Goal: Task Accomplishment & Management: Manage account settings

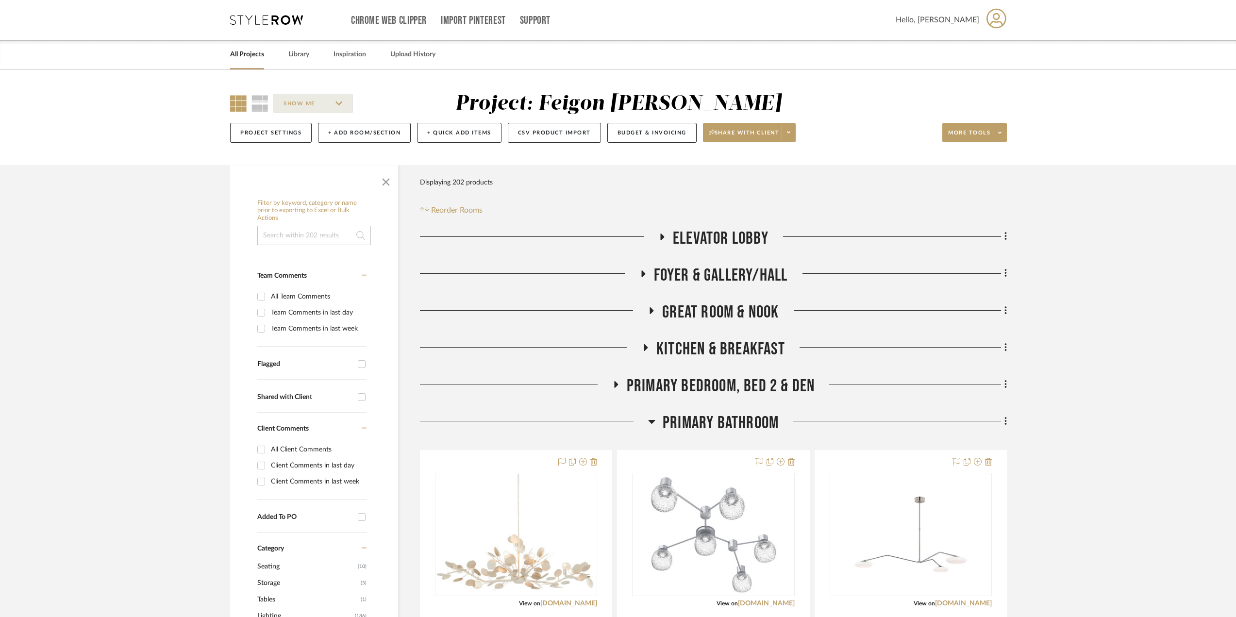
click at [251, 54] on link "All Projects" at bounding box center [247, 54] width 34 height 13
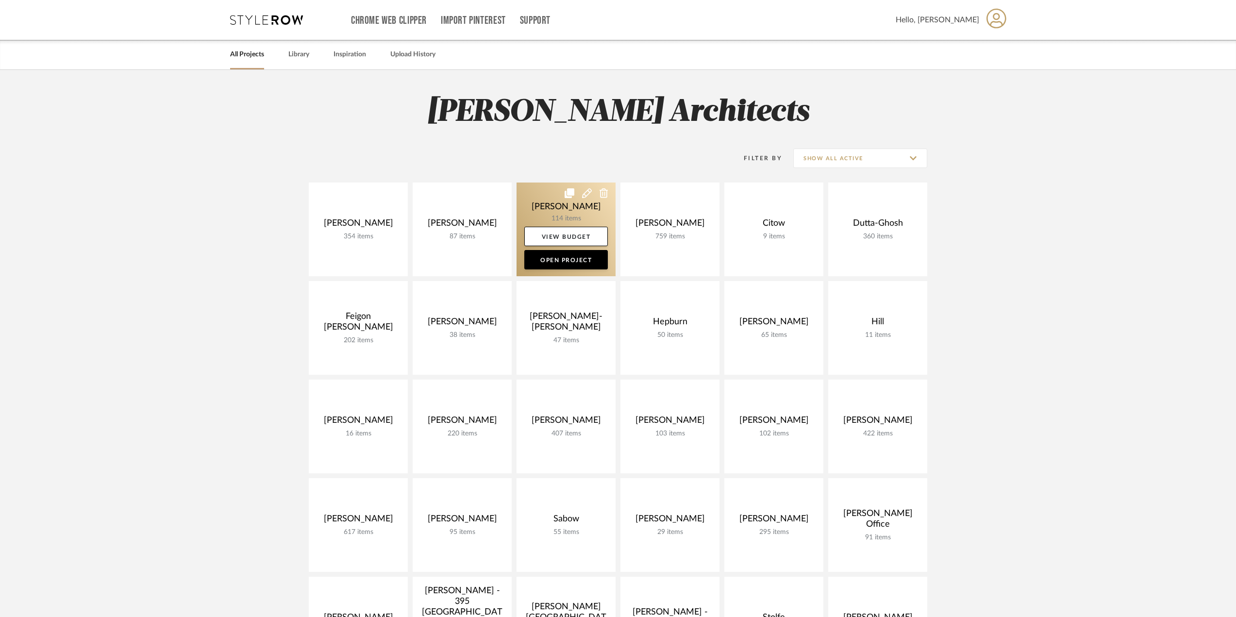
click at [584, 215] on link at bounding box center [566, 230] width 99 height 94
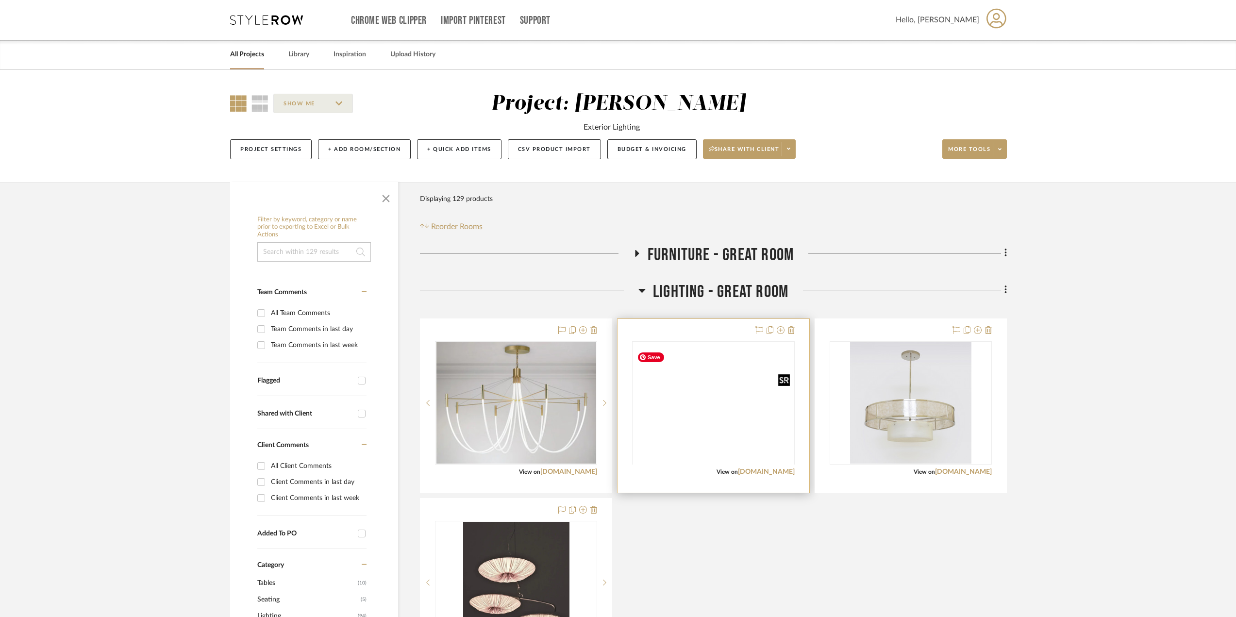
scroll to position [194, 0]
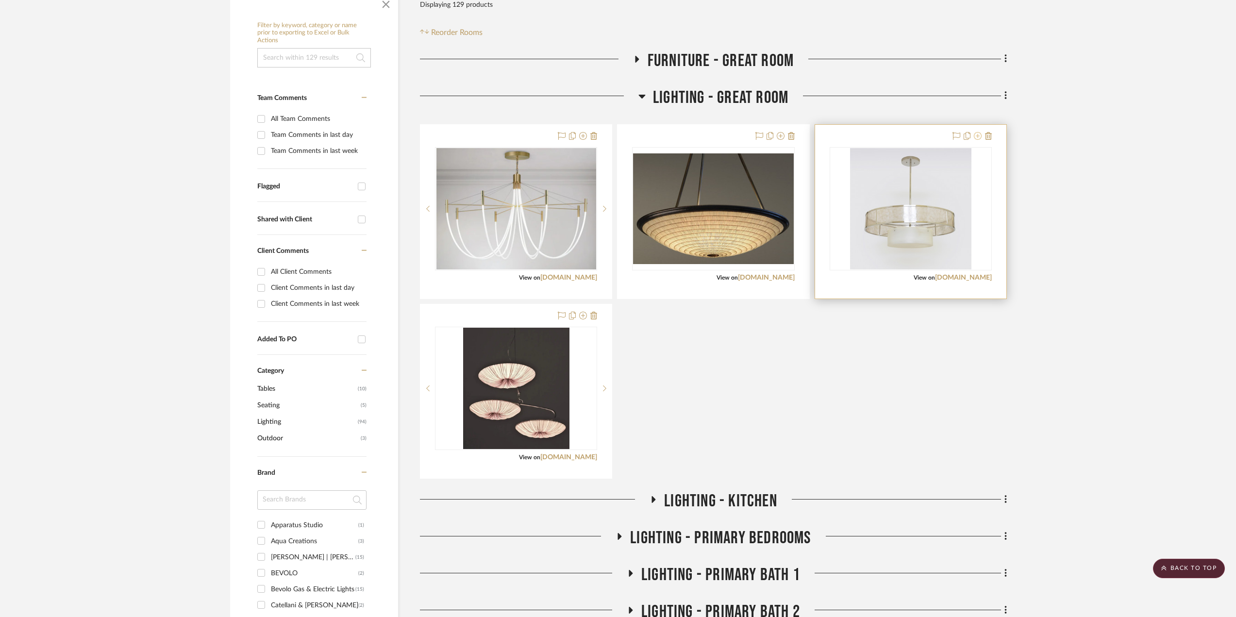
click at [976, 135] on icon at bounding box center [978, 136] width 8 height 8
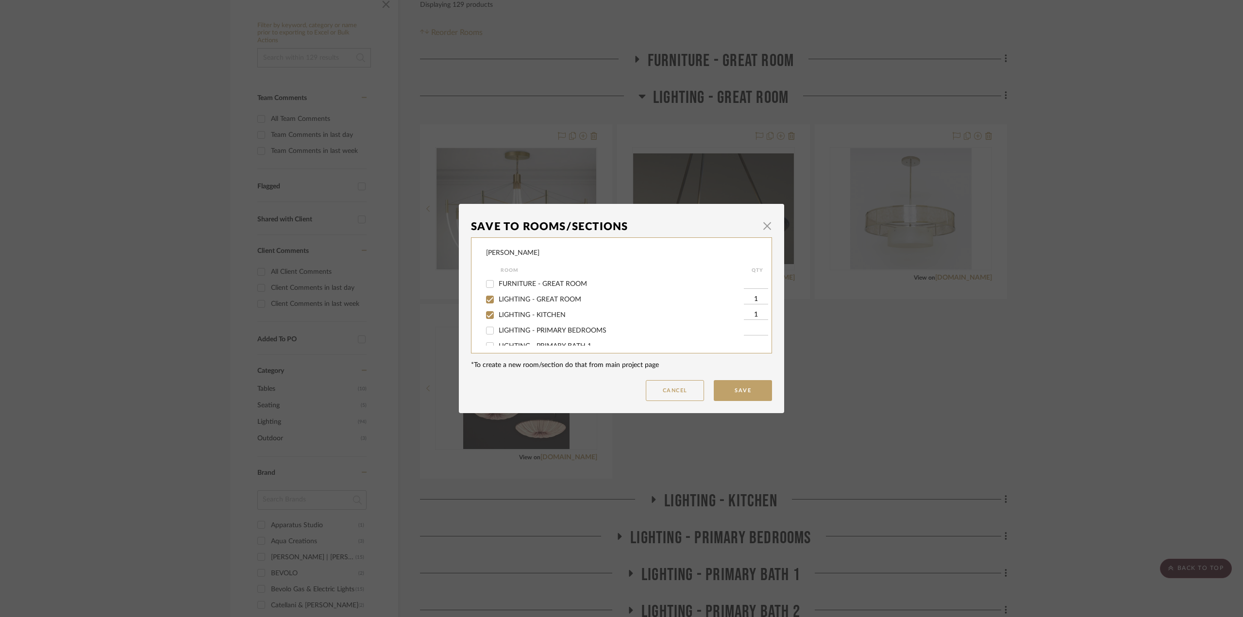
click at [540, 300] on span "LIGHTING - GREAT ROOM" at bounding box center [540, 299] width 83 height 7
click at [498, 300] on input "LIGHTING - GREAT ROOM" at bounding box center [490, 300] width 16 height 16
checkbox input "false"
click at [746, 387] on button "Save" at bounding box center [743, 390] width 58 height 21
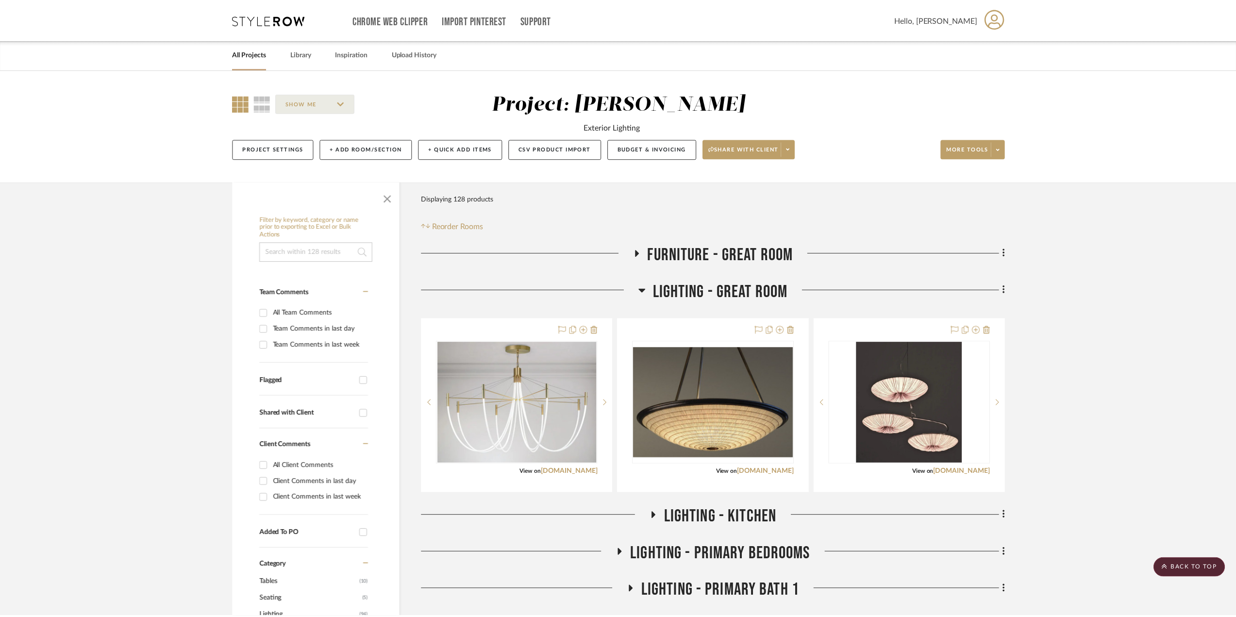
scroll to position [194, 0]
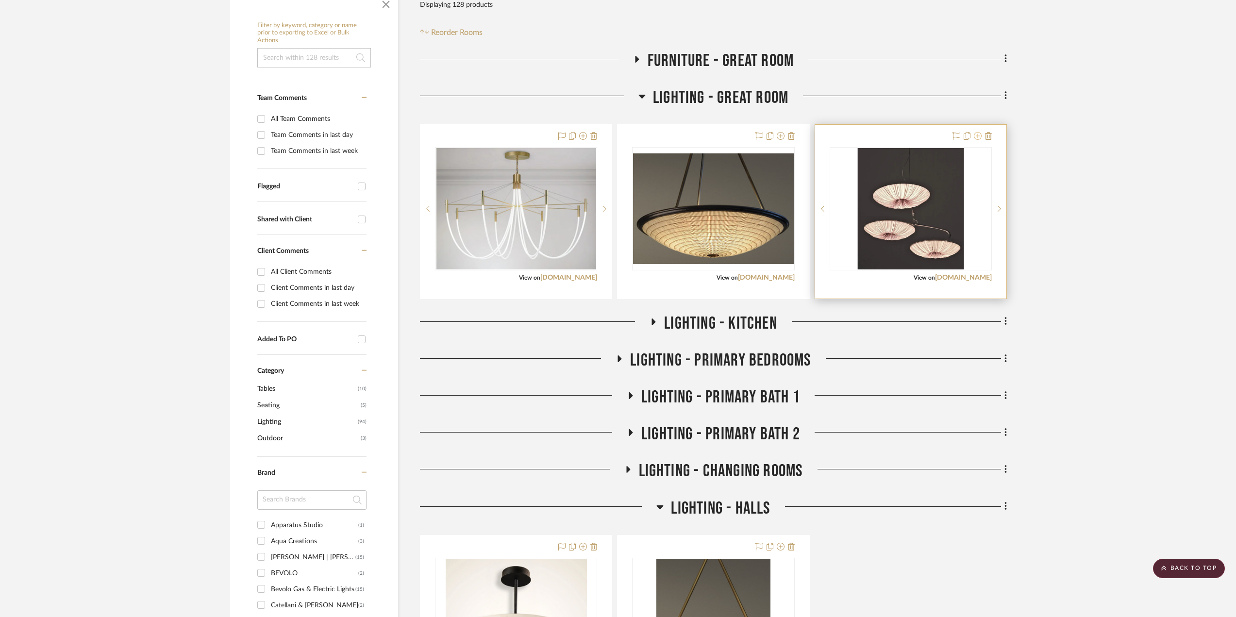
click at [976, 132] on icon at bounding box center [978, 136] width 8 height 8
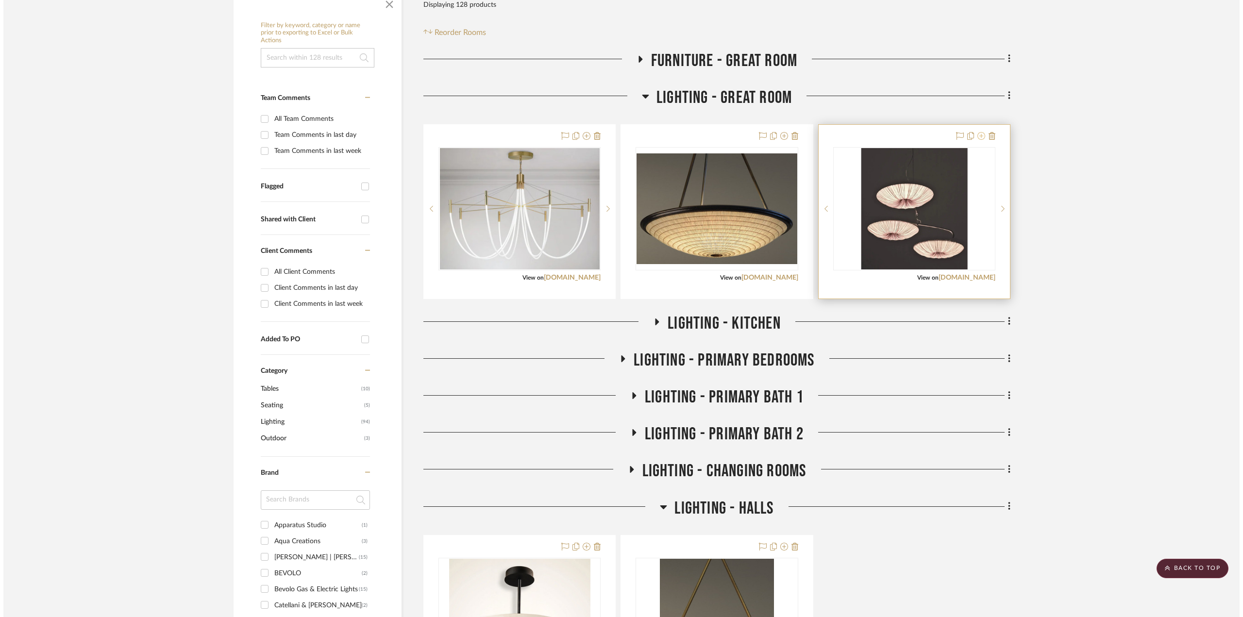
scroll to position [0, 0]
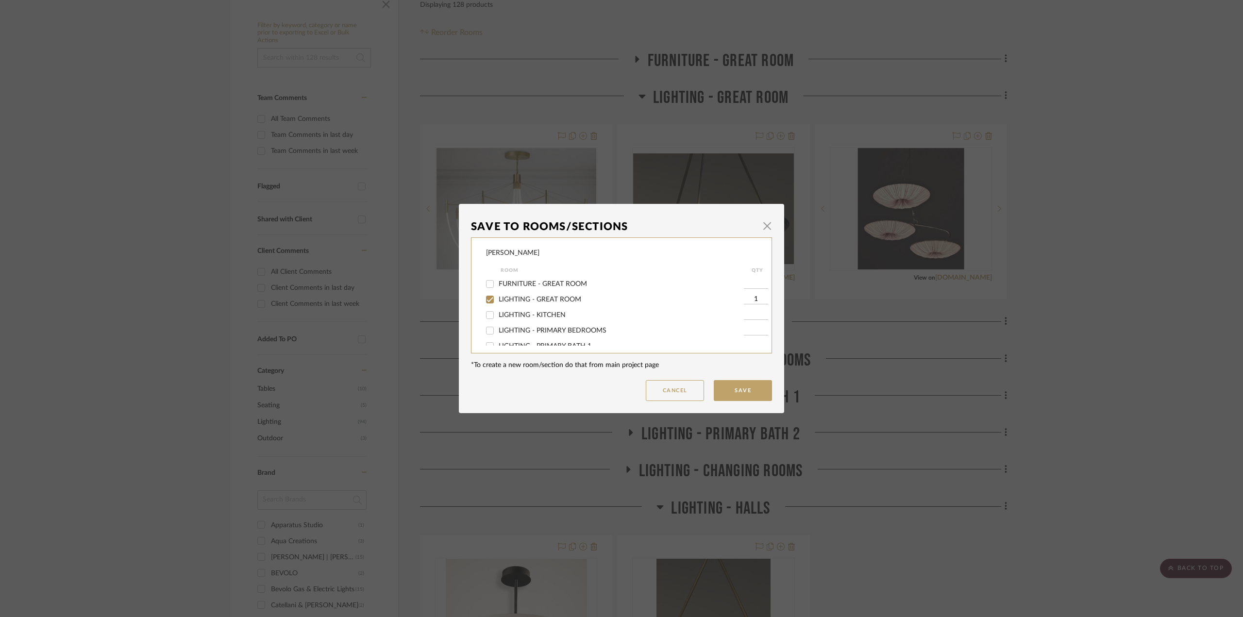
click at [555, 299] on span "LIGHTING - GREAT ROOM" at bounding box center [540, 299] width 83 height 7
click at [498, 299] on input "LIGHTING - GREAT ROOM" at bounding box center [490, 300] width 16 height 16
checkbox input "false"
click at [735, 388] on button "Save" at bounding box center [743, 390] width 58 height 21
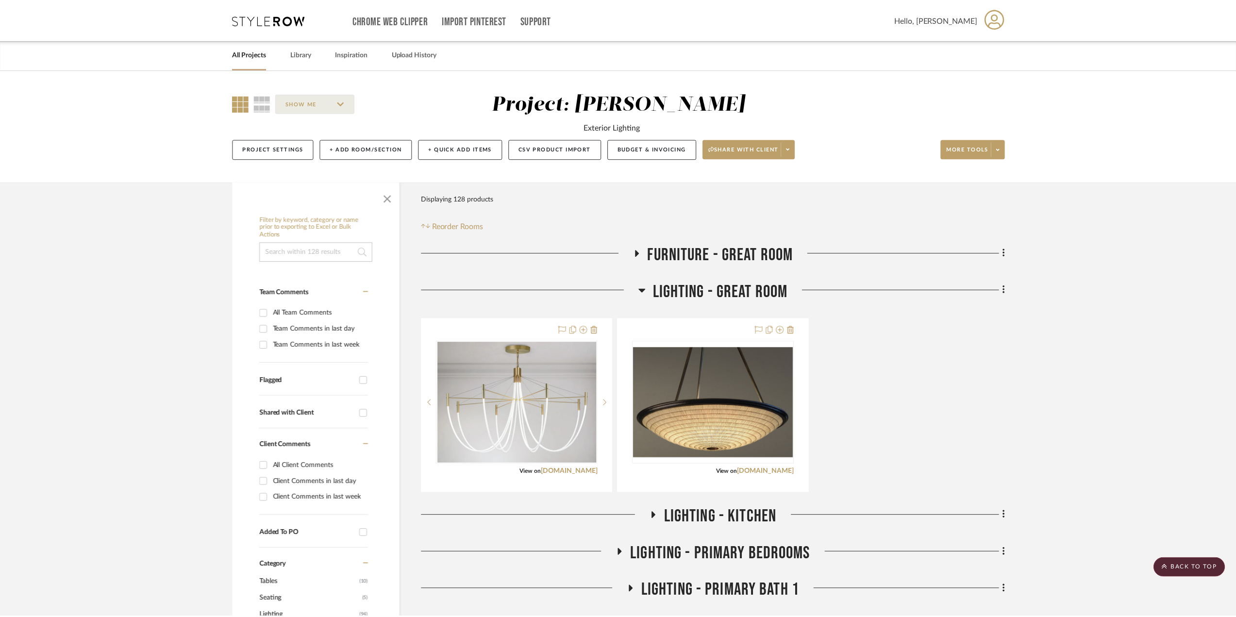
scroll to position [194, 0]
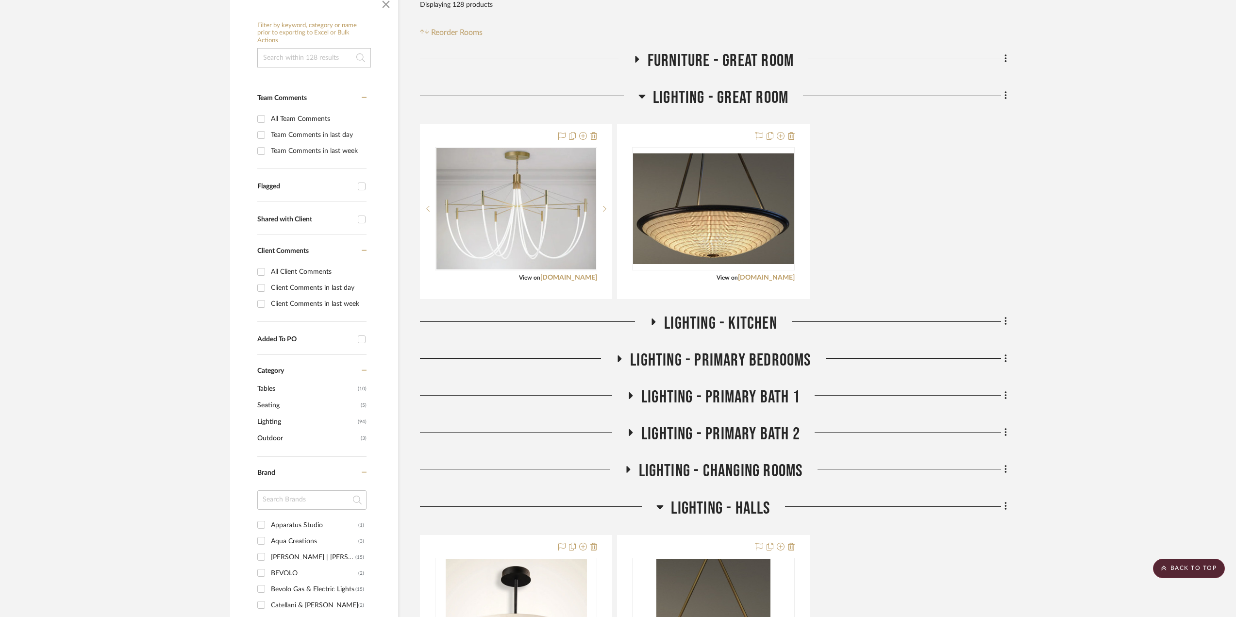
click at [658, 320] on icon at bounding box center [654, 321] width 12 height 7
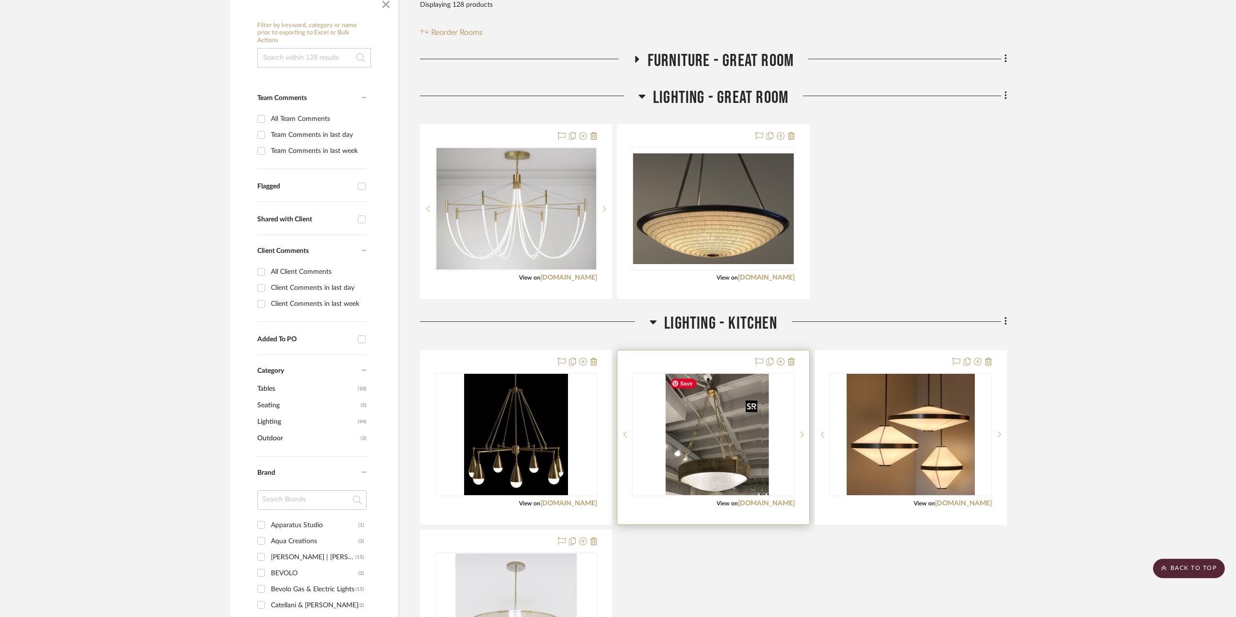
scroll to position [291, 0]
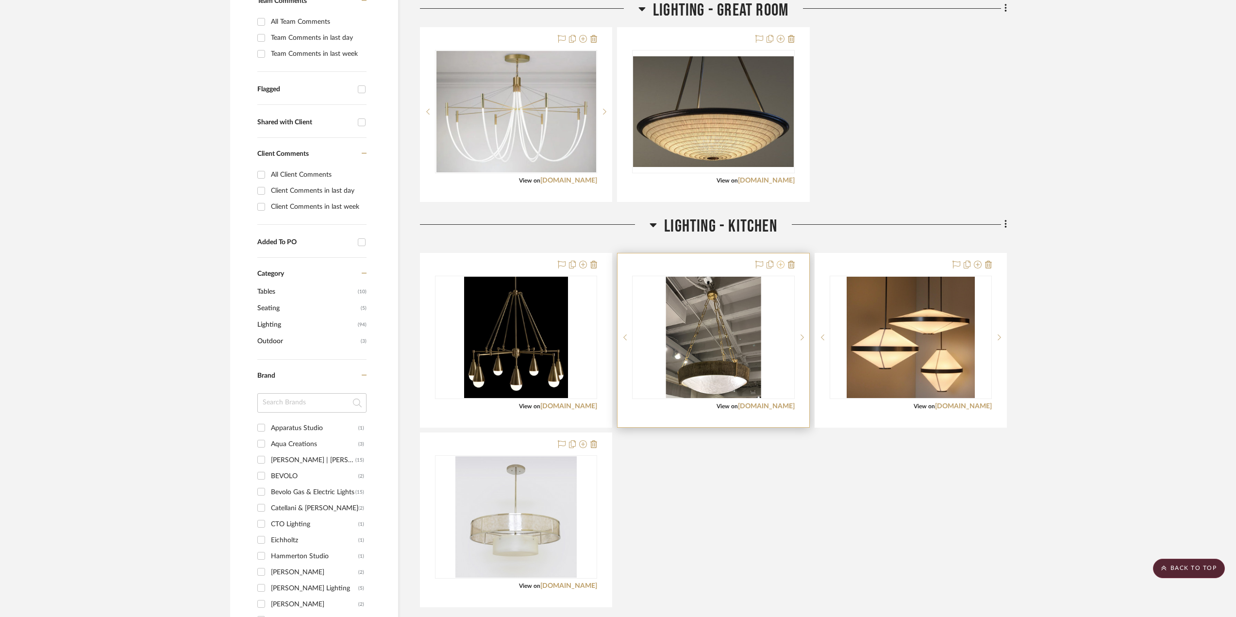
click at [780, 264] on icon at bounding box center [781, 265] width 8 height 8
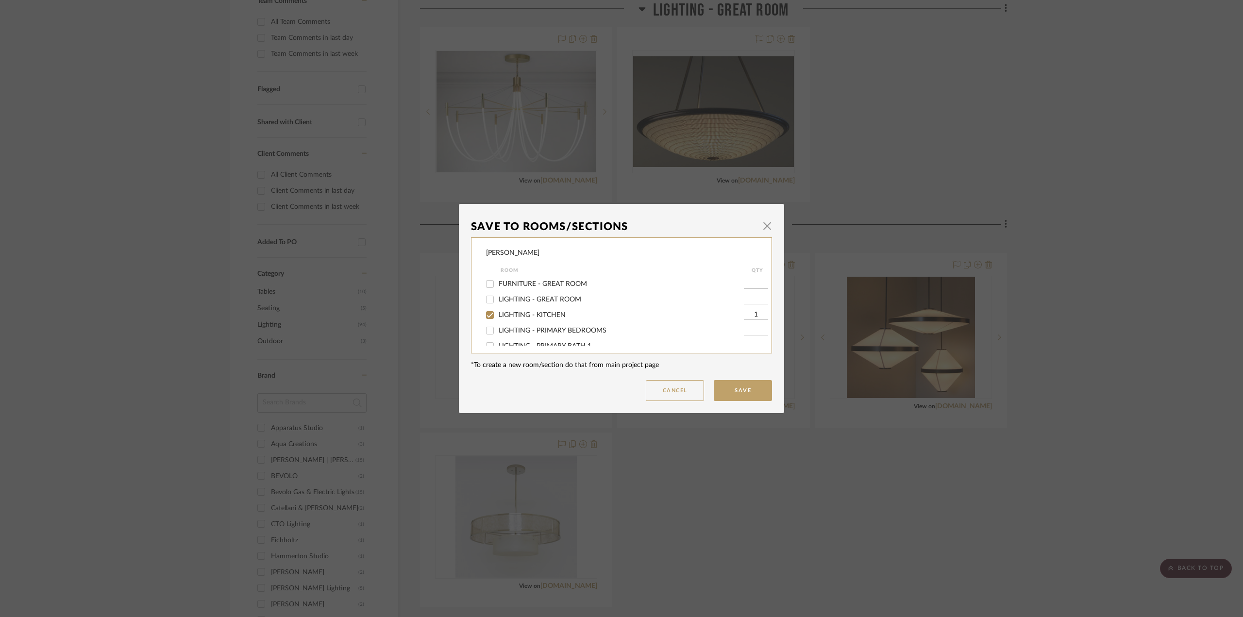
click at [529, 316] on span "LIGHTING - KITCHEN" at bounding box center [532, 315] width 67 height 7
click at [498, 316] on input "LIGHTING - KITCHEN" at bounding box center [490, 315] width 16 height 16
checkbox input "false"
click at [551, 317] on span "LIGHTING - KITCHEN" at bounding box center [532, 315] width 67 height 7
click at [498, 317] on input "LIGHTING - KITCHEN" at bounding box center [490, 315] width 16 height 16
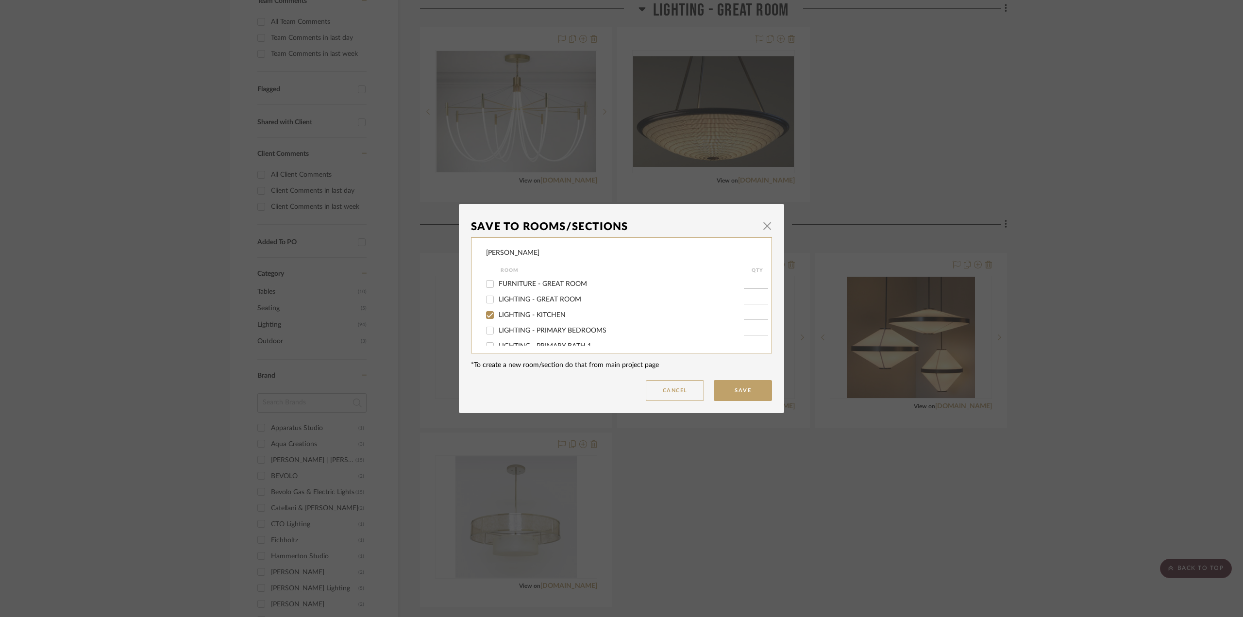
checkbox input "true"
type input "1"
click at [683, 390] on button "Cancel" at bounding box center [675, 390] width 58 height 21
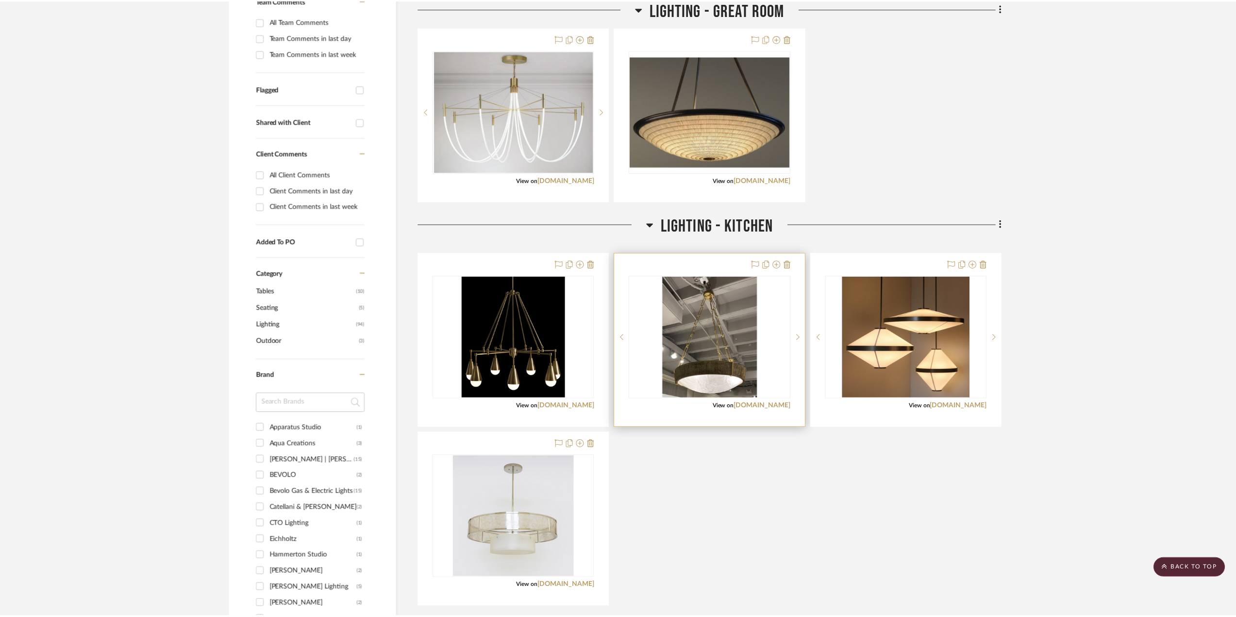
scroll to position [291, 0]
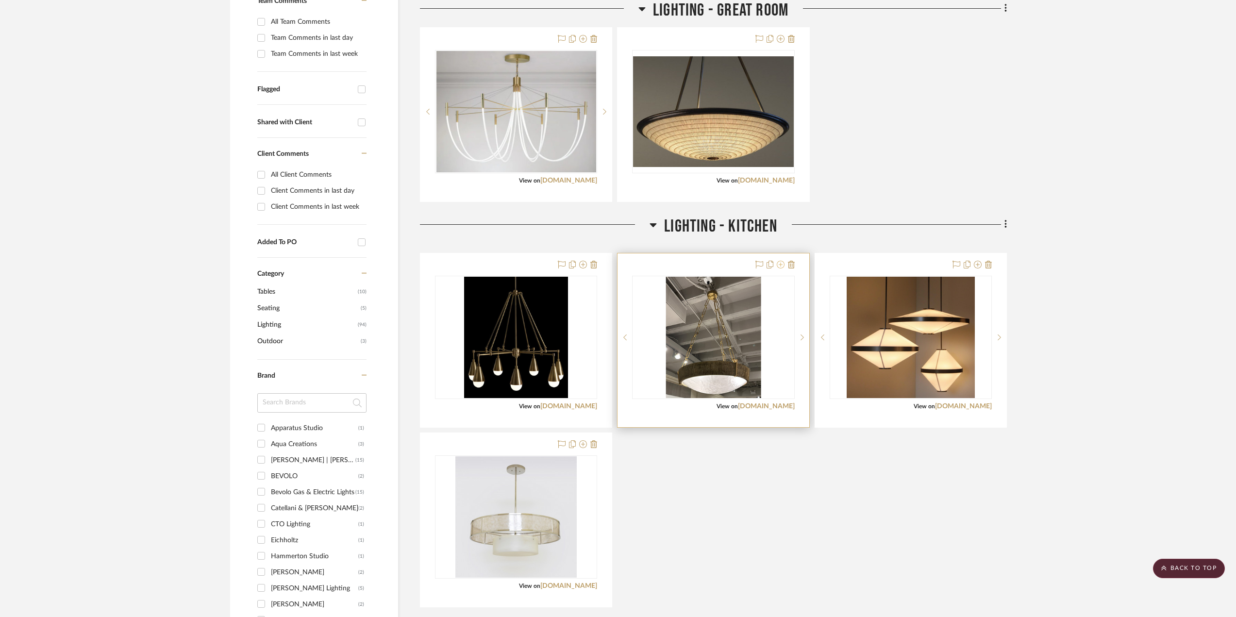
click at [778, 264] on icon at bounding box center [781, 265] width 8 height 8
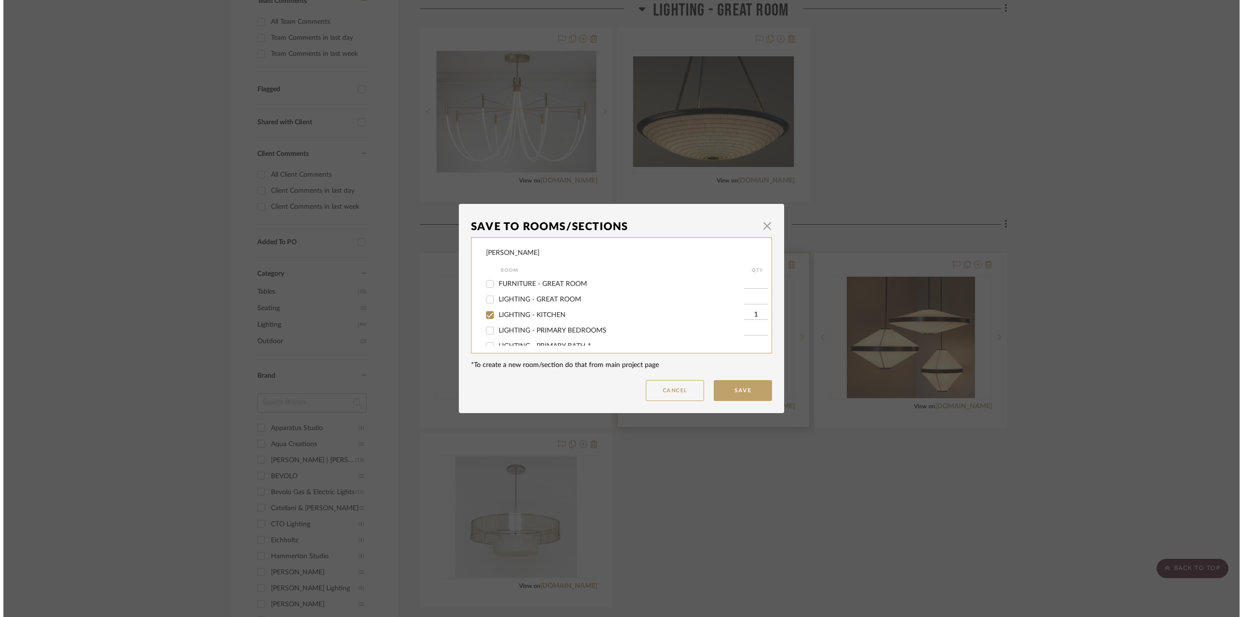
scroll to position [0, 0]
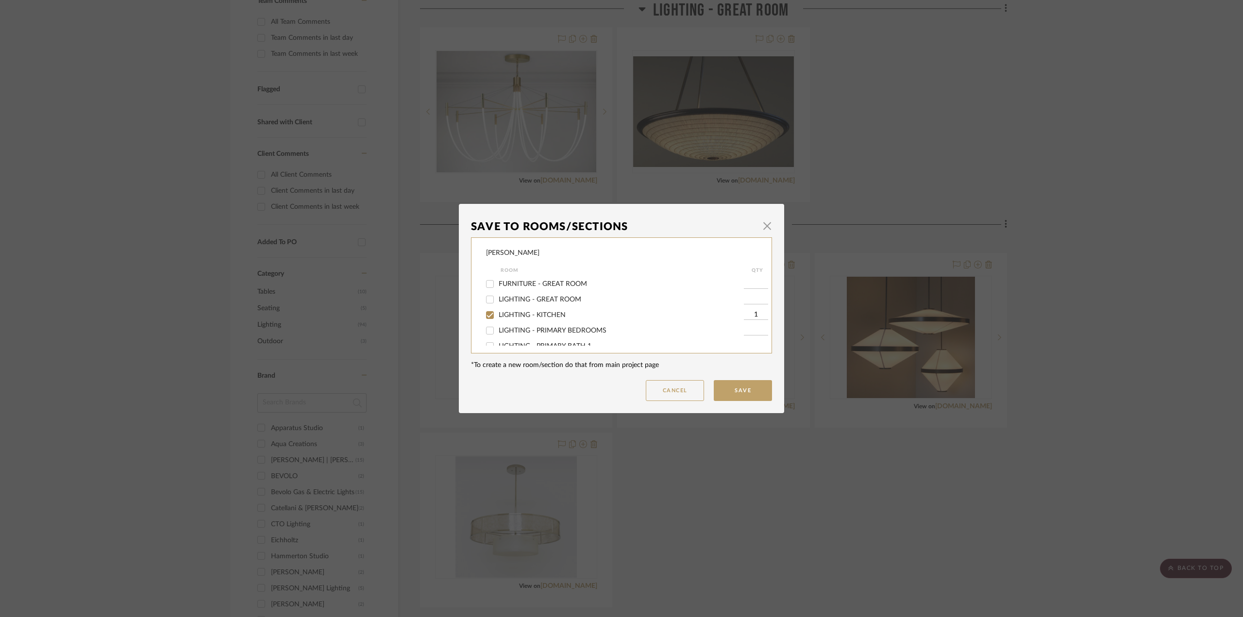
click at [538, 313] on span "LIGHTING - KITCHEN" at bounding box center [532, 315] width 67 height 7
click at [498, 313] on input "LIGHTING - KITCHEN" at bounding box center [490, 315] width 16 height 16
checkbox input "false"
drag, startPoint x: 757, startPoint y: 393, endPoint x: 750, endPoint y: 390, distance: 7.2
click at [755, 393] on button "Save" at bounding box center [743, 390] width 58 height 21
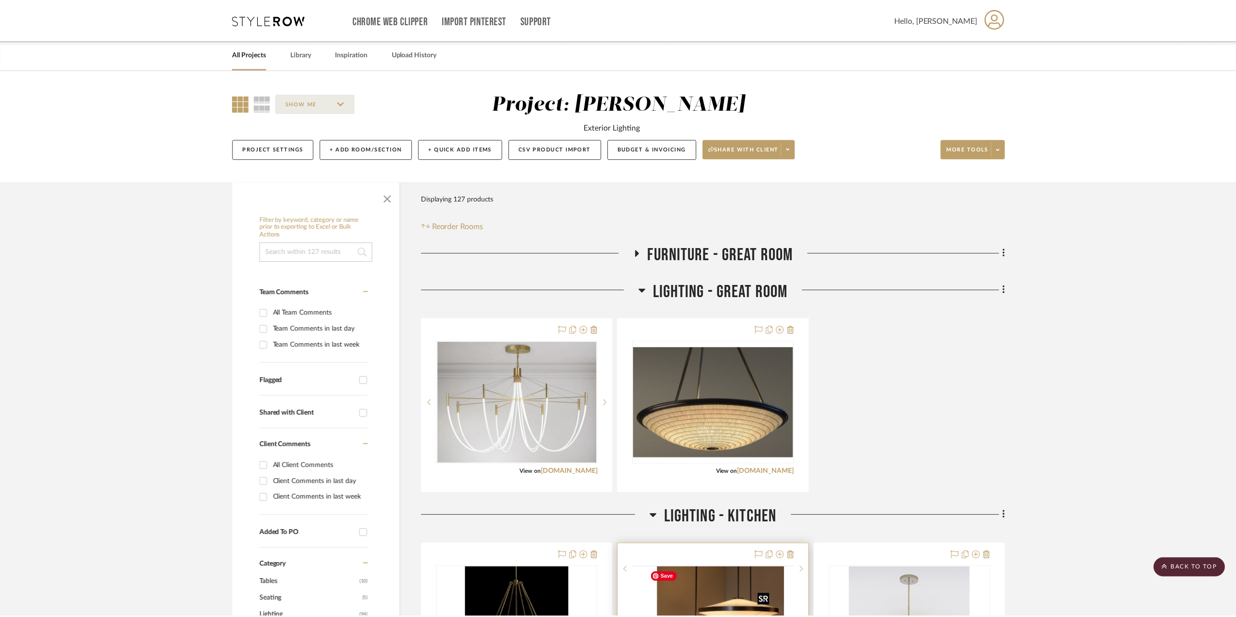
scroll to position [291, 0]
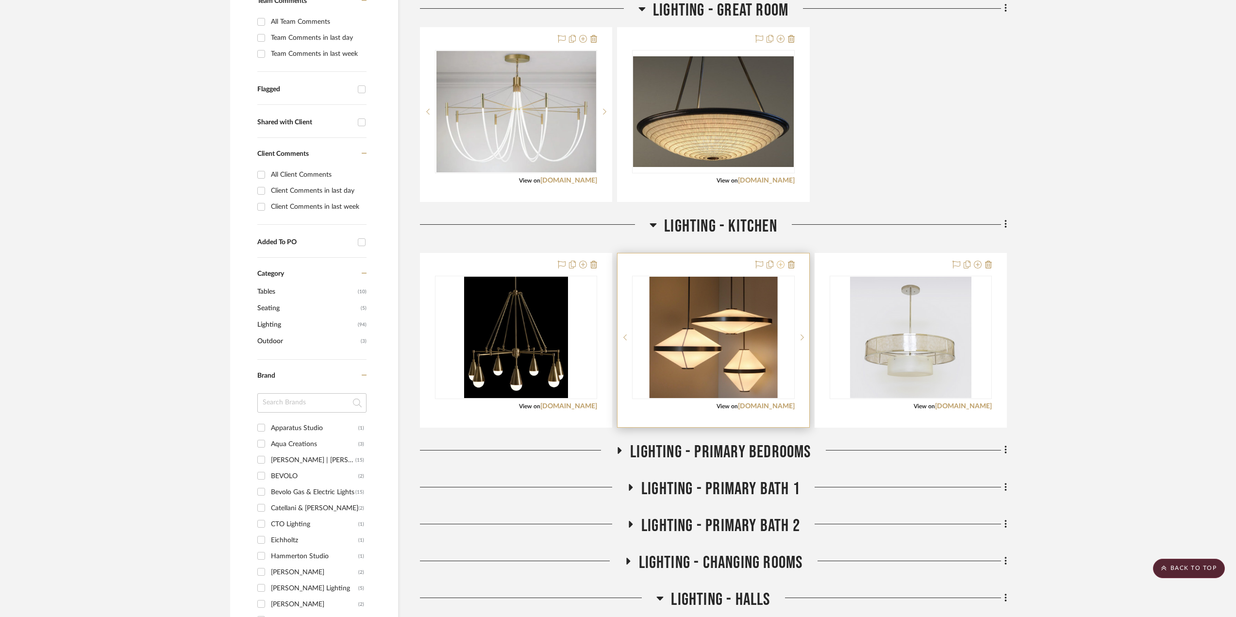
click at [783, 264] on icon at bounding box center [781, 265] width 8 height 8
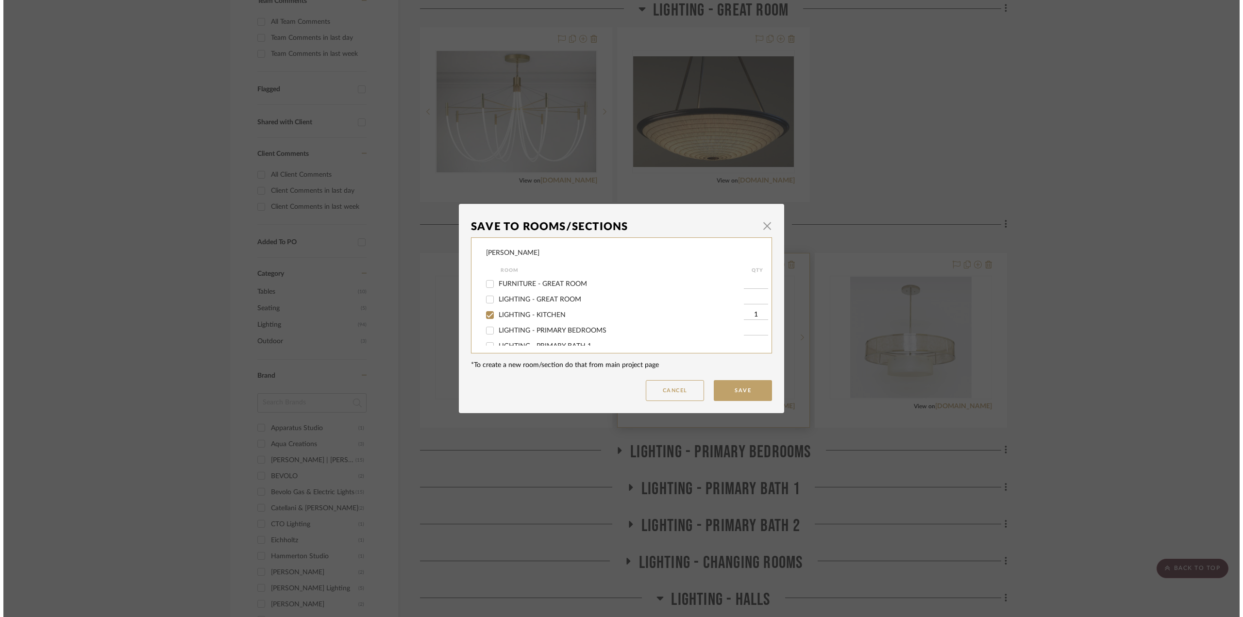
scroll to position [0, 0]
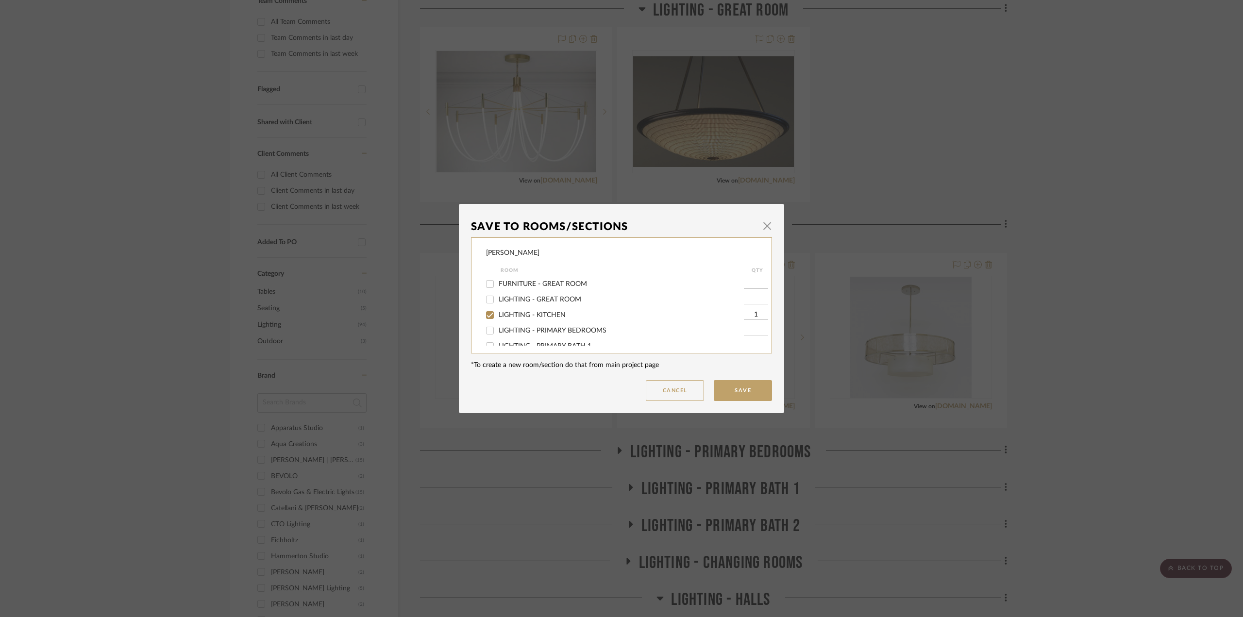
click at [527, 316] on span "LIGHTING - KITCHEN" at bounding box center [532, 315] width 67 height 7
click at [498, 316] on input "LIGHTING - KITCHEN" at bounding box center [490, 315] width 16 height 16
checkbox input "false"
click at [737, 390] on button "Save" at bounding box center [743, 390] width 58 height 21
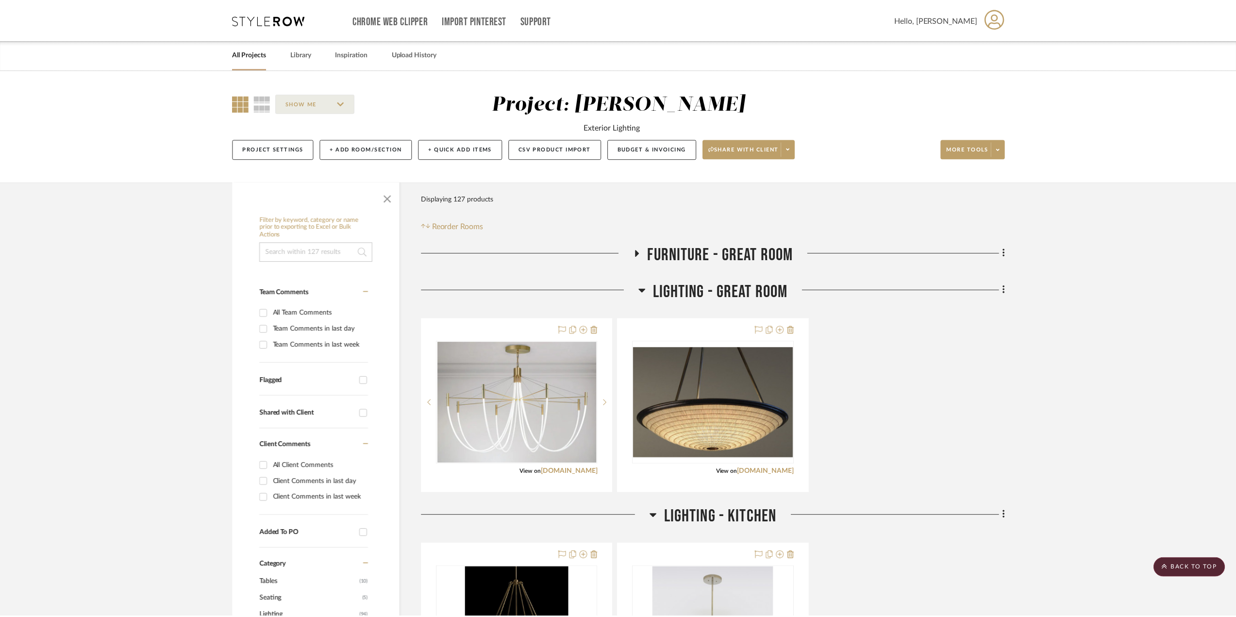
scroll to position [291, 0]
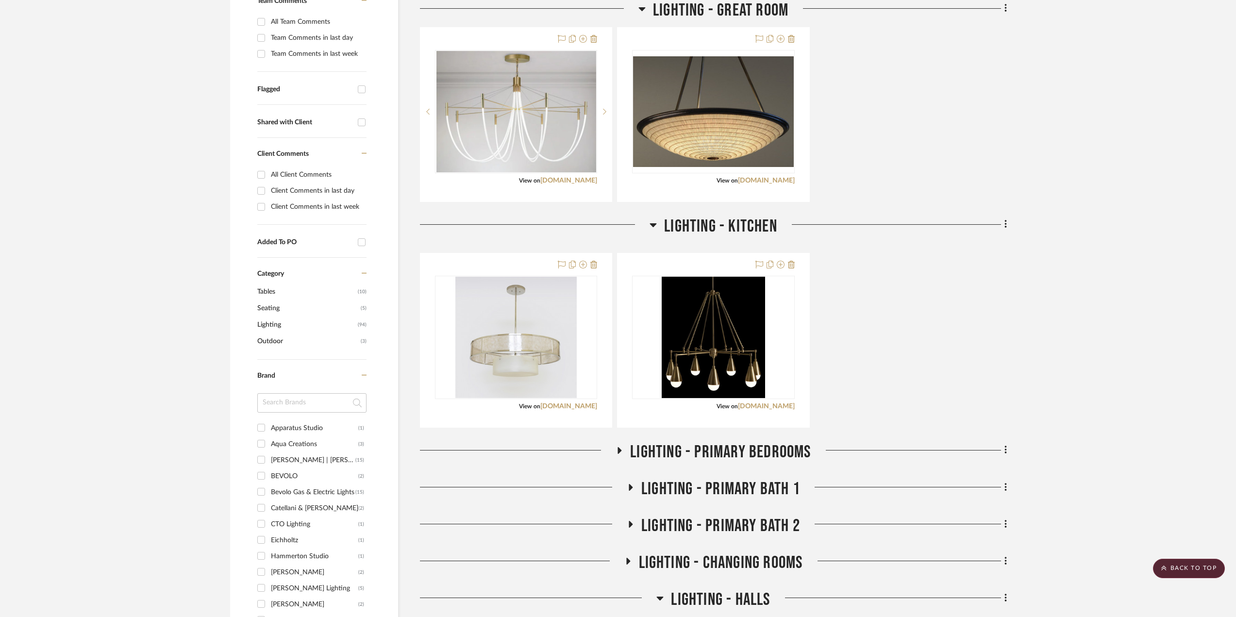
click at [621, 450] on icon at bounding box center [620, 450] width 4 height 7
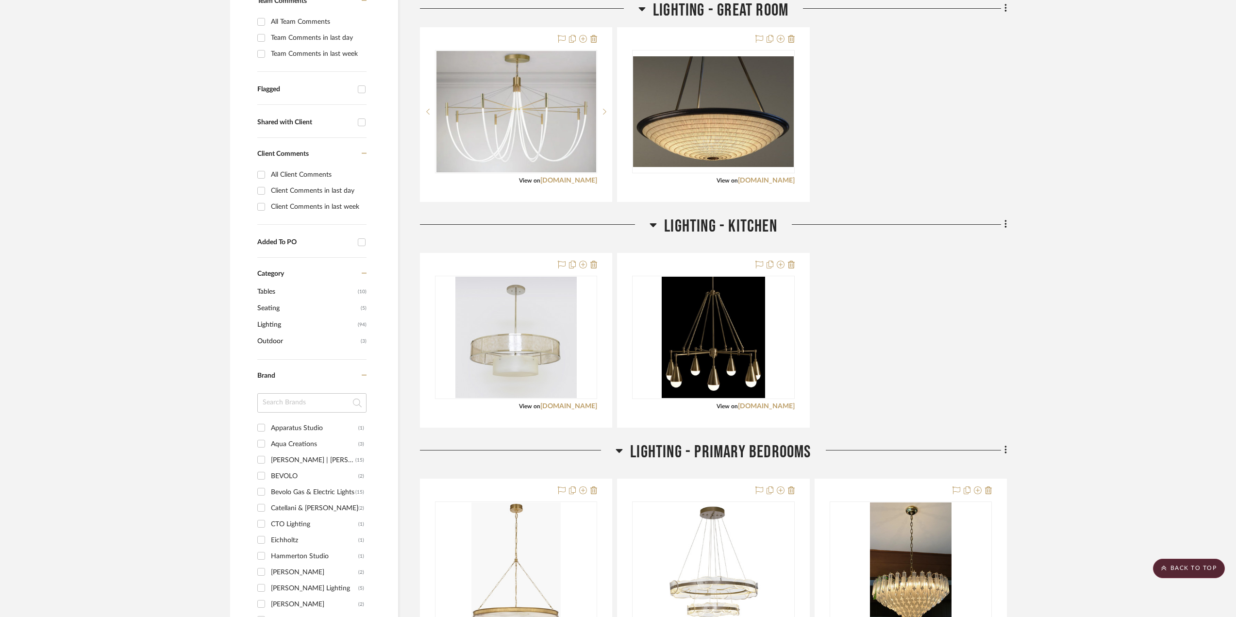
scroll to position [486, 0]
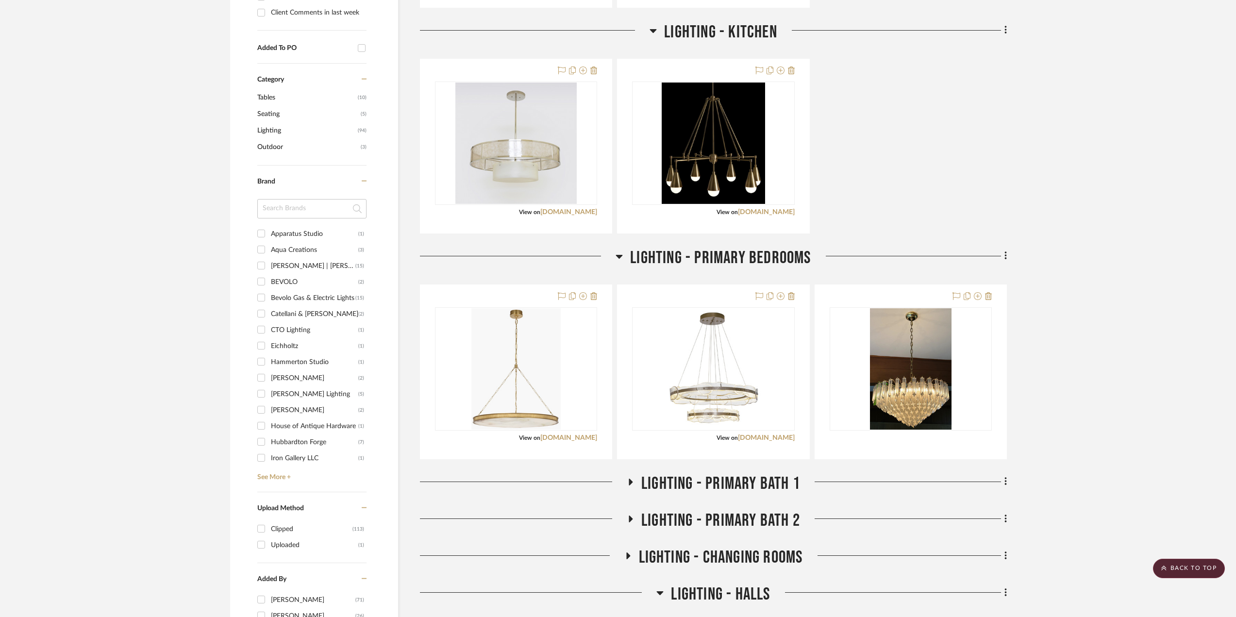
click at [632, 481] on icon at bounding box center [631, 482] width 4 height 7
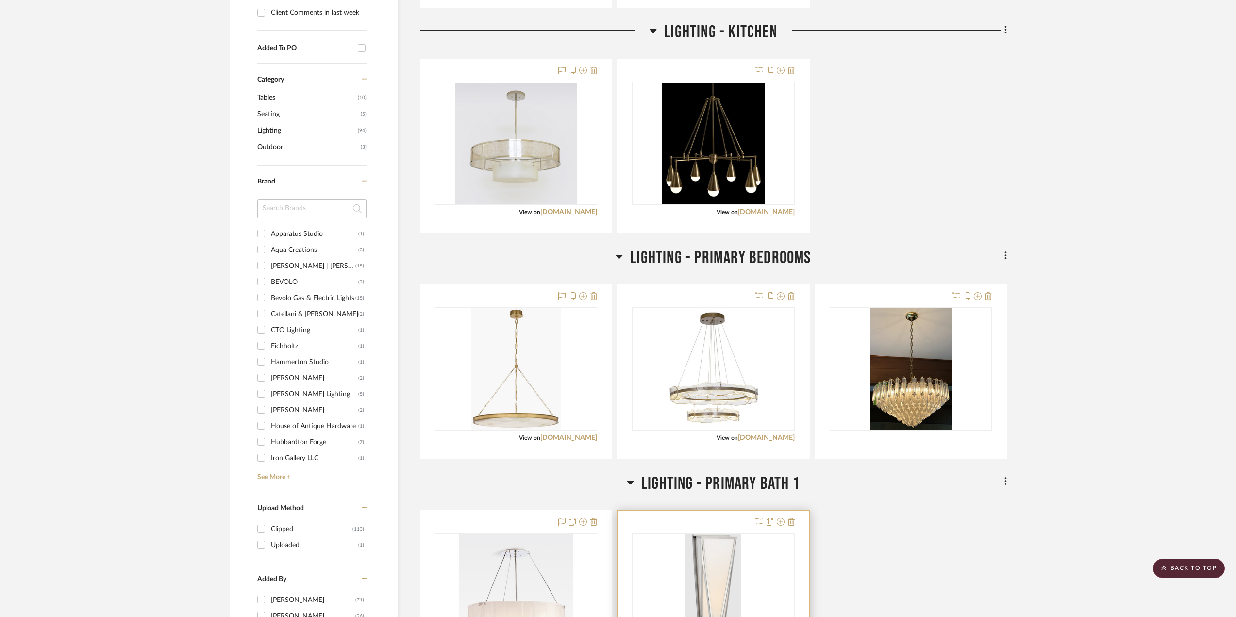
scroll to position [680, 0]
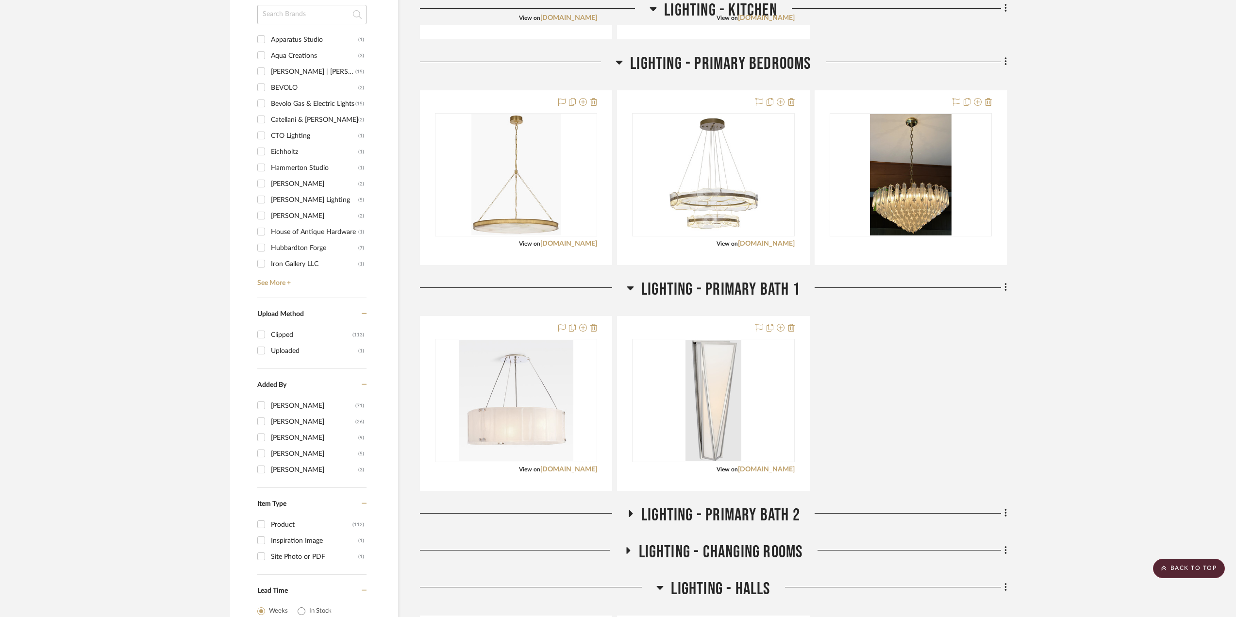
click at [630, 513] on icon at bounding box center [631, 513] width 4 height 7
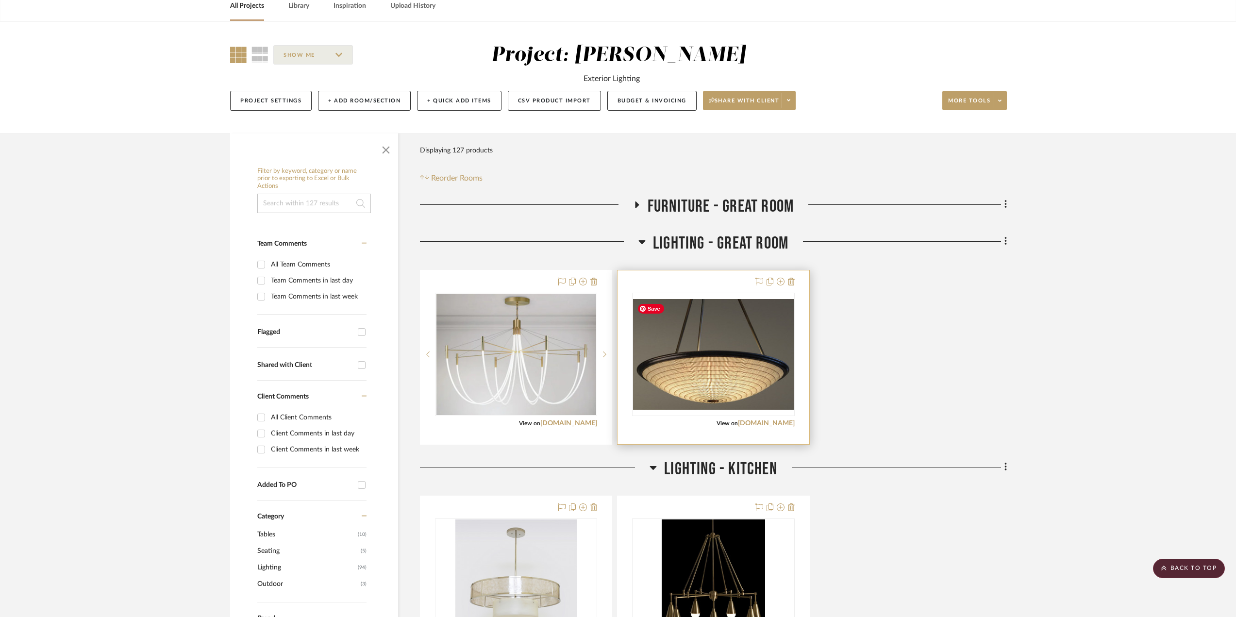
scroll to position [0, 0]
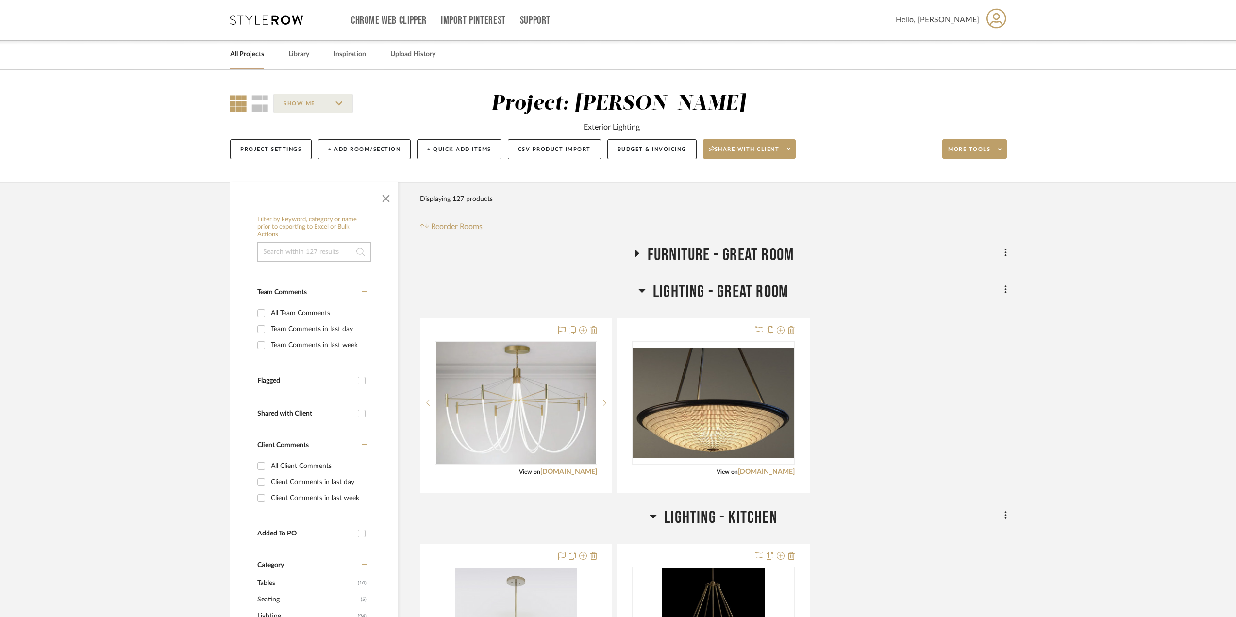
click at [634, 255] on icon at bounding box center [637, 253] width 12 height 7
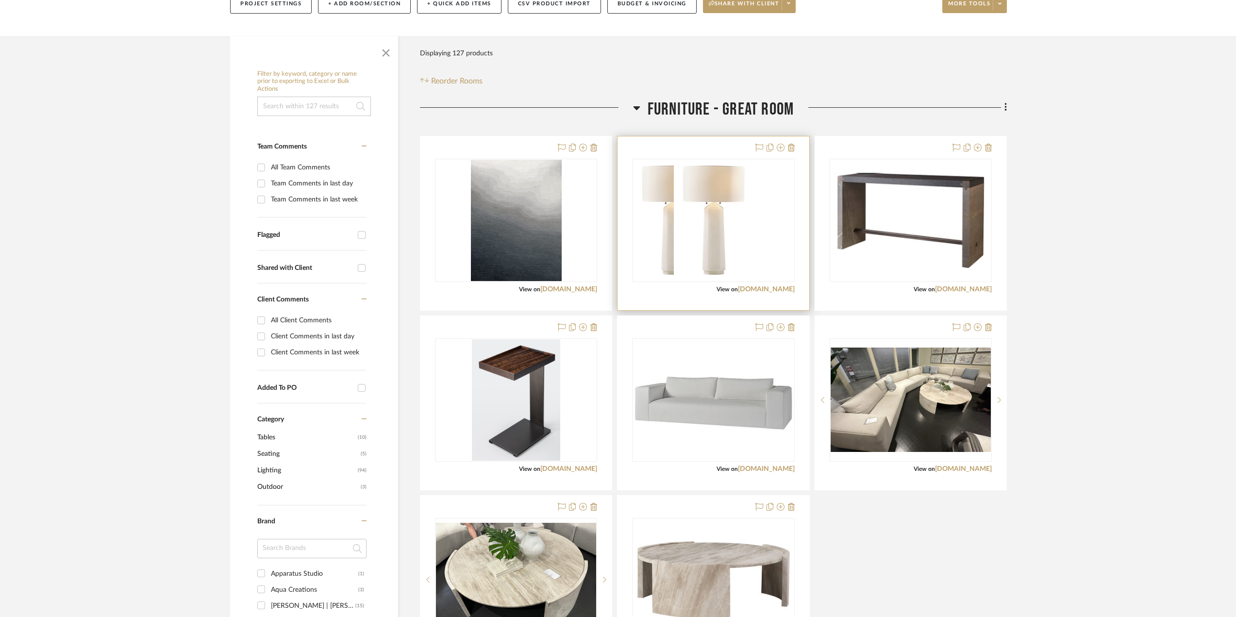
scroll to position [243, 0]
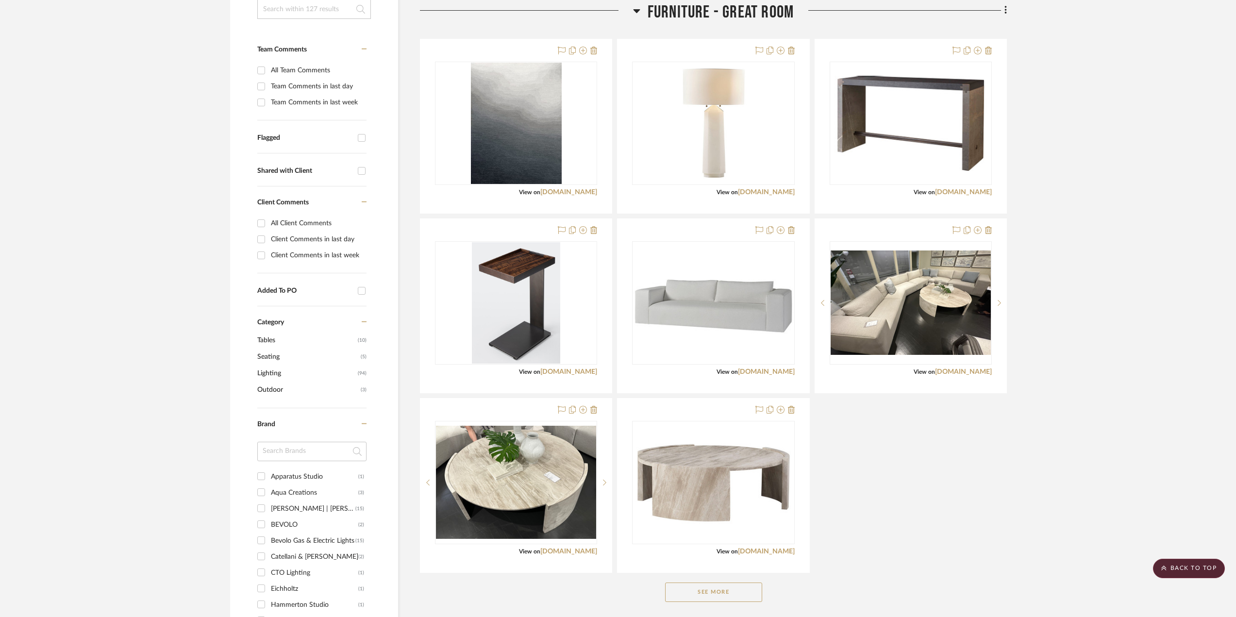
click at [724, 592] on button "See More" at bounding box center [713, 592] width 97 height 19
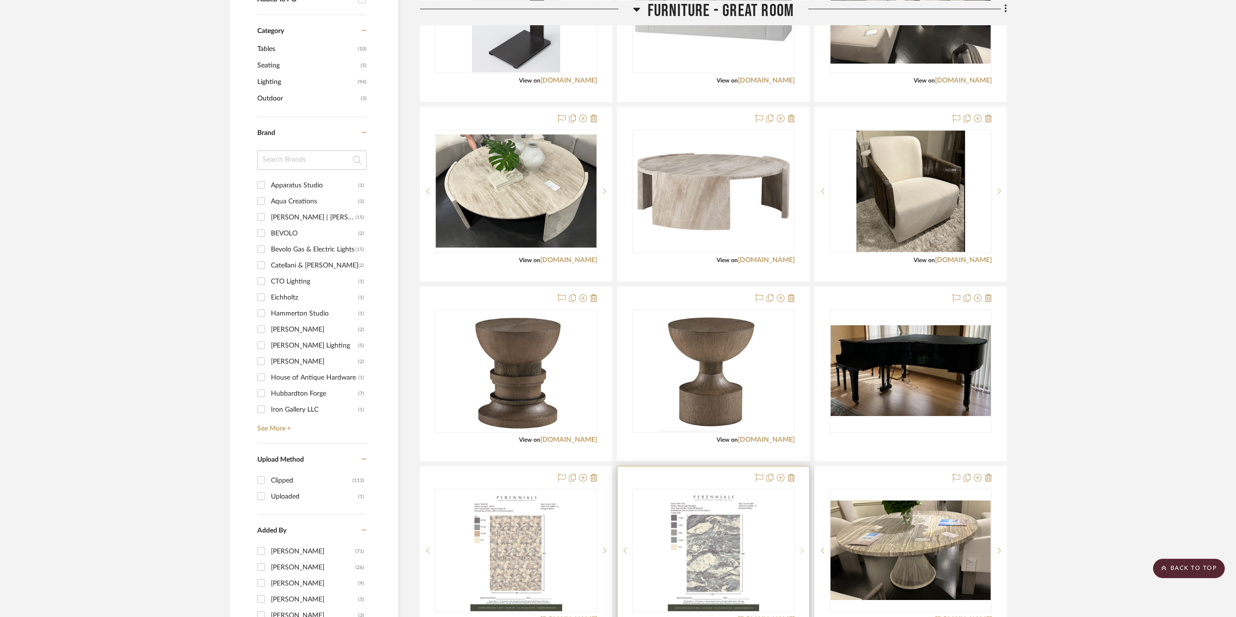
scroll to position [291, 0]
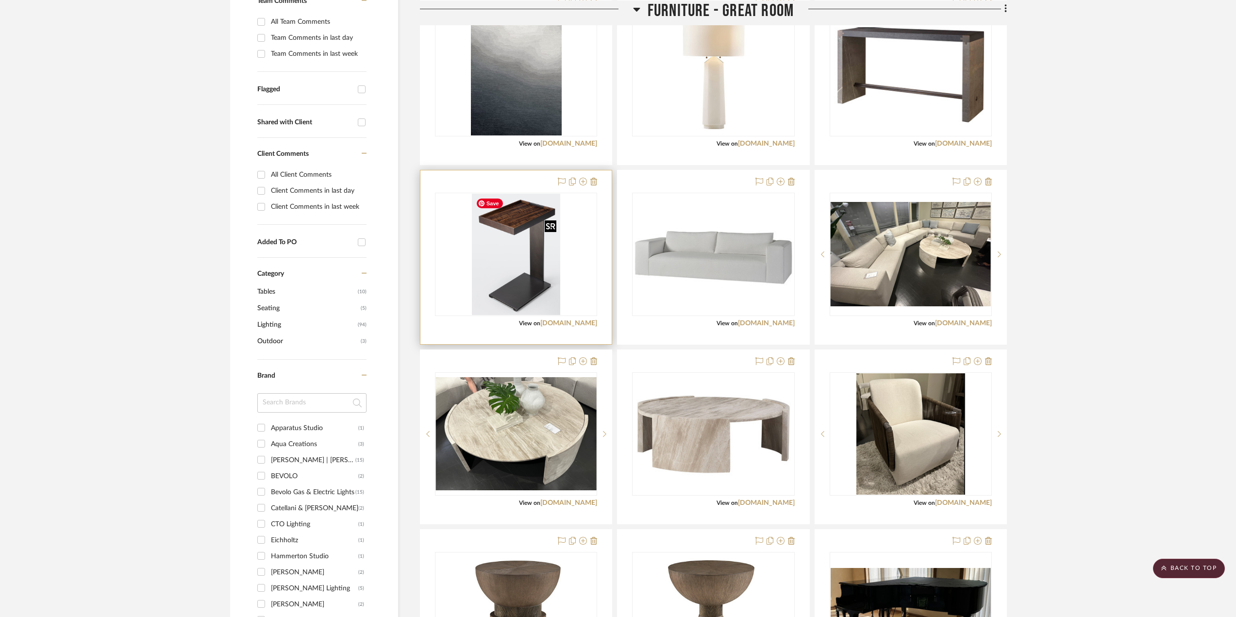
click at [546, 286] on img "0" at bounding box center [516, 254] width 88 height 121
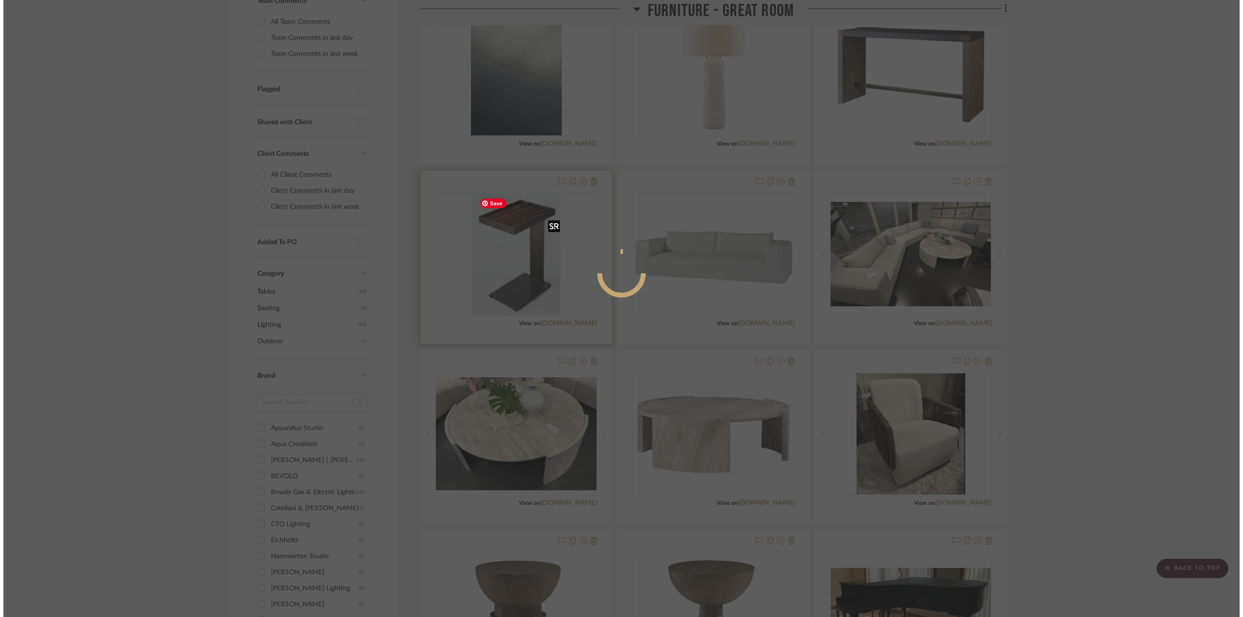
scroll to position [0, 0]
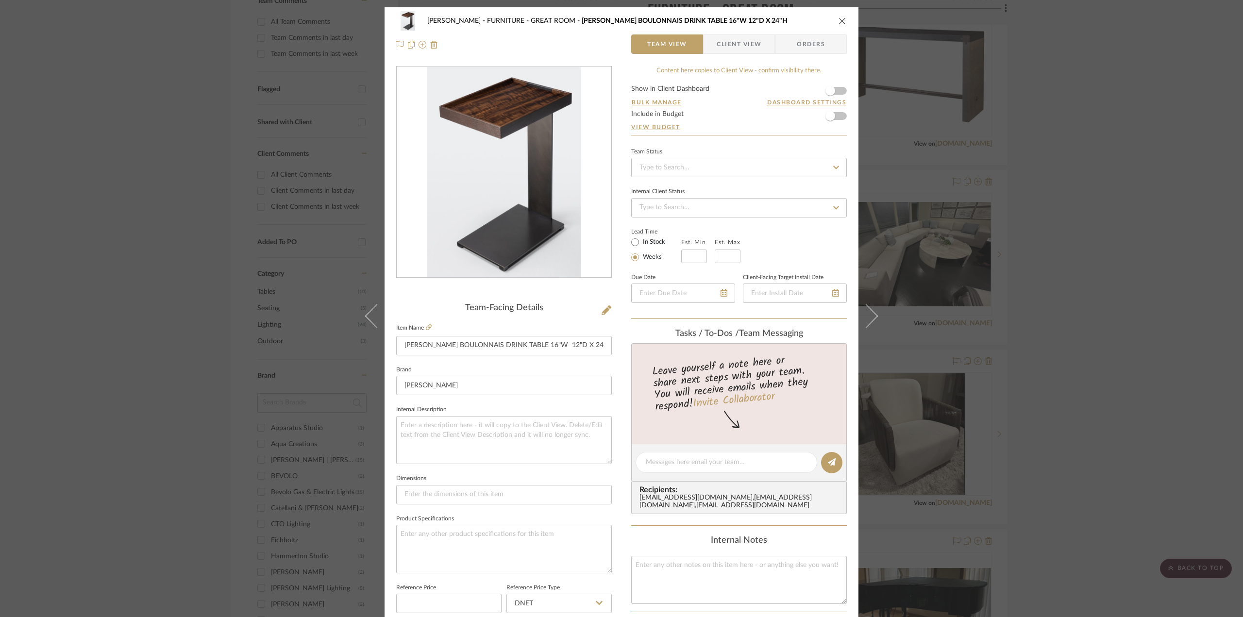
click at [1170, 81] on div "Chen FURNITURE - GREAT ROOM [PERSON_NAME] BOULONNAIS DRINK TABLE 16"W 12"D X 24…" at bounding box center [621, 308] width 1243 height 617
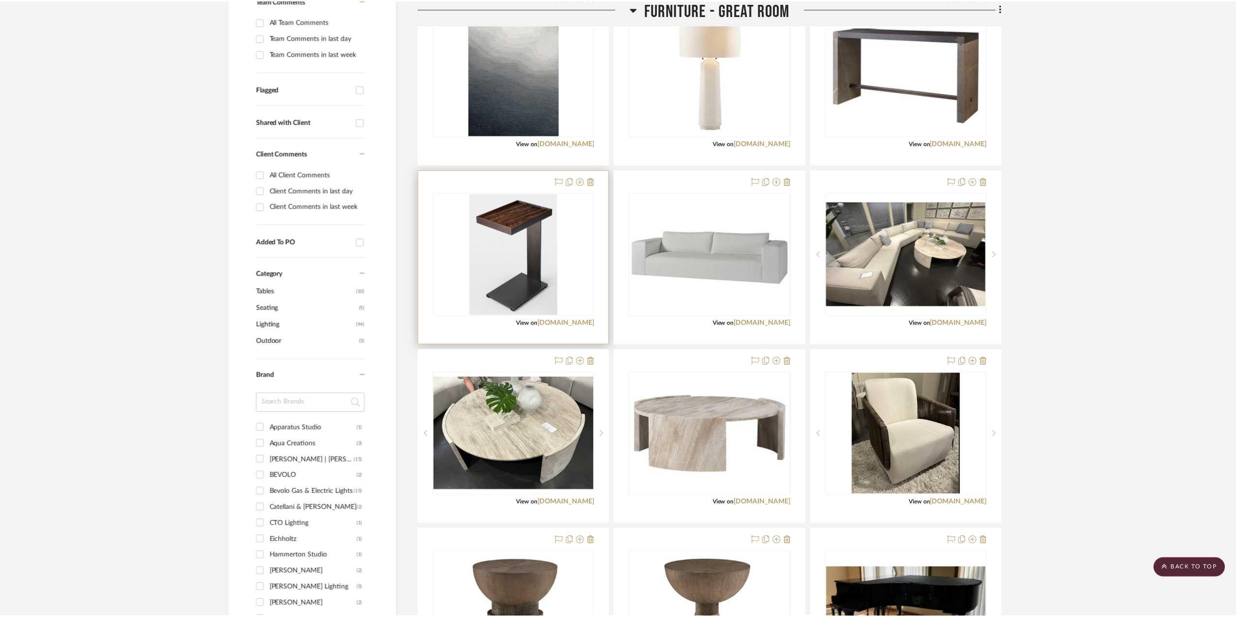
scroll to position [291, 0]
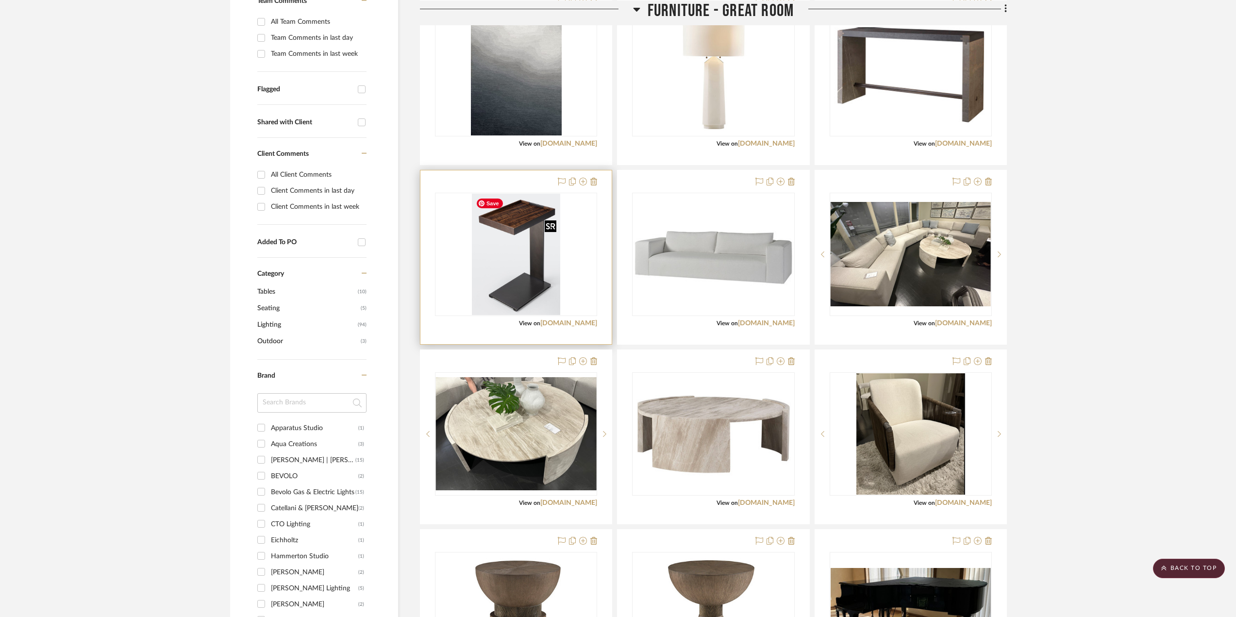
click at [537, 239] on img "0" at bounding box center [516, 254] width 88 height 121
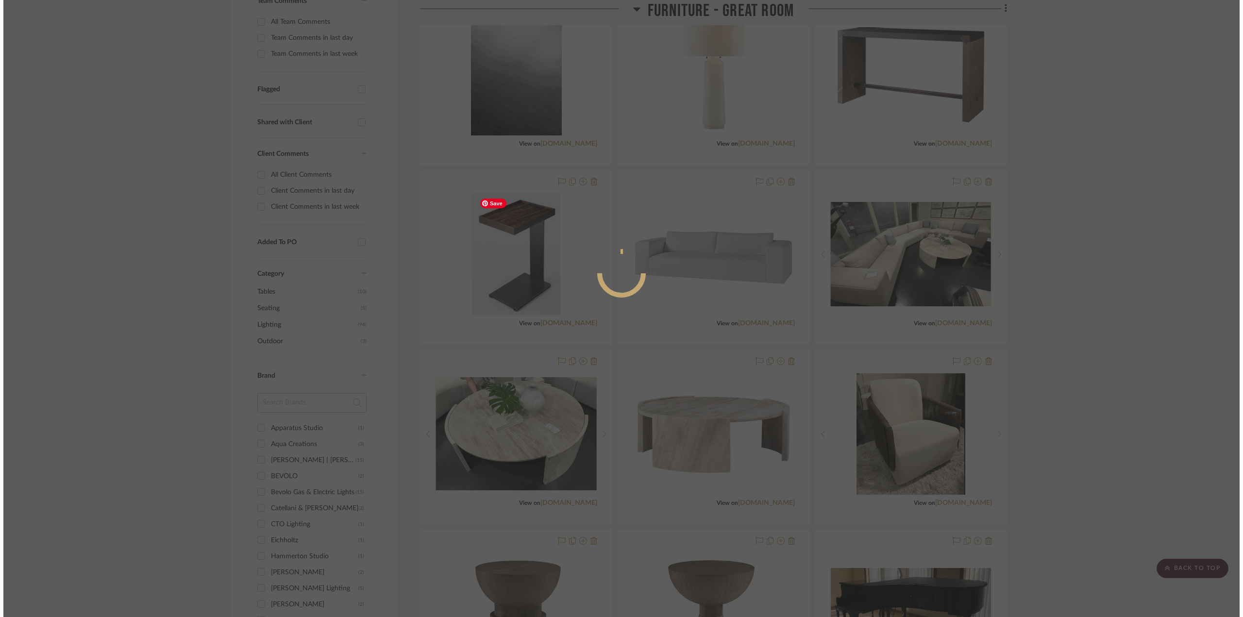
scroll to position [0, 0]
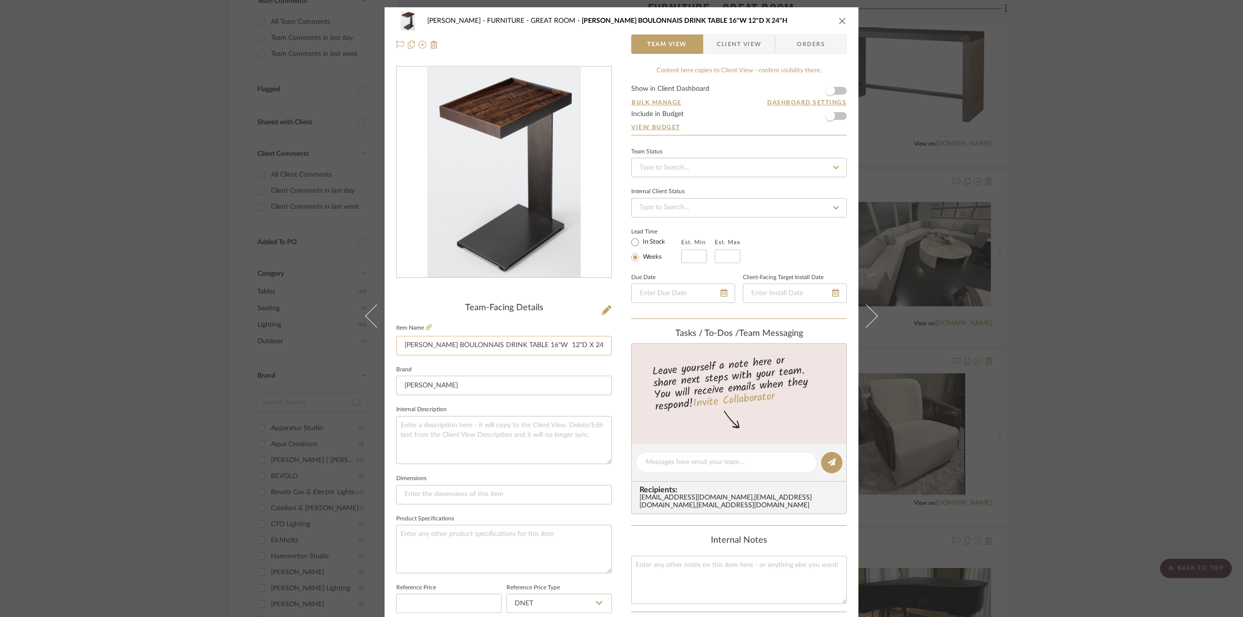
click at [501, 348] on input "[PERSON_NAME] BOULONNAIS DRINK TABLE 16"W 12"D X 24"H" at bounding box center [504, 345] width 216 height 19
click at [839, 24] on icon "close" at bounding box center [843, 21] width 8 height 8
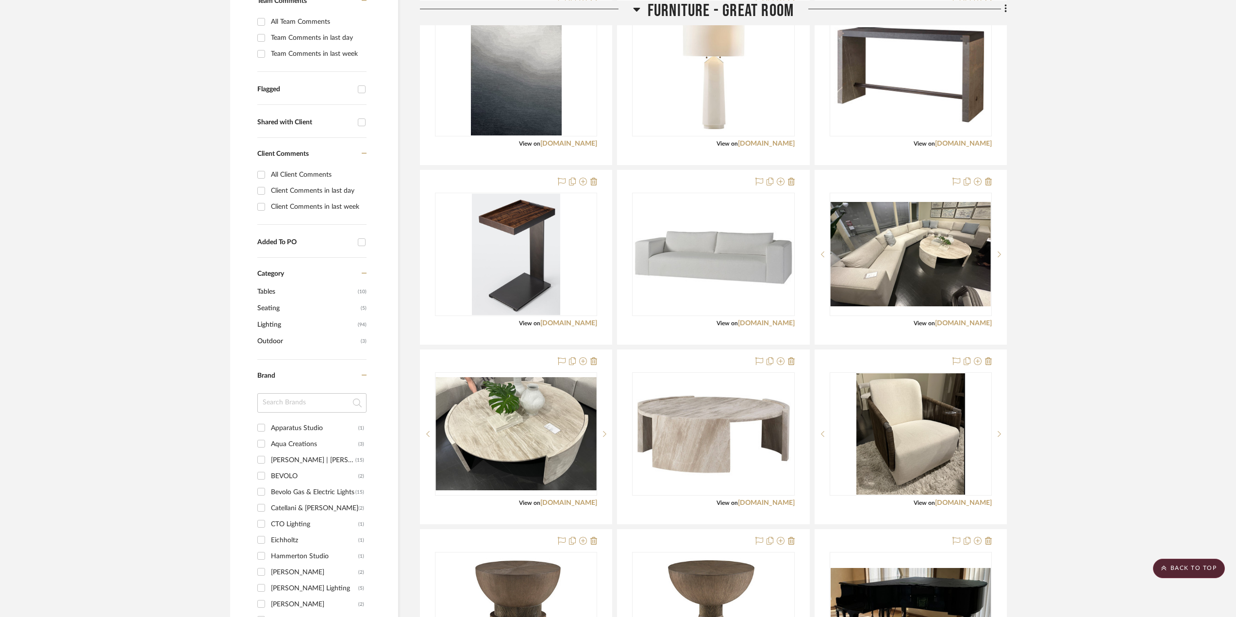
drag, startPoint x: 1153, startPoint y: 192, endPoint x: 1020, endPoint y: 177, distance: 134.4
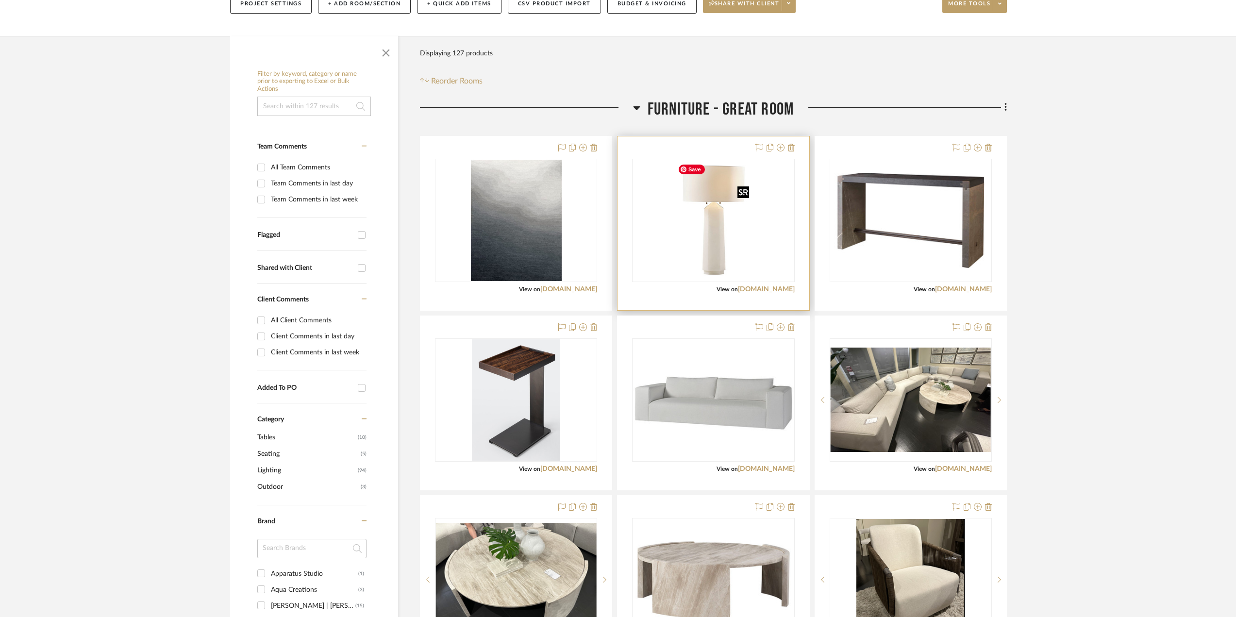
click at [727, 234] on img "0" at bounding box center [713, 220] width 79 height 121
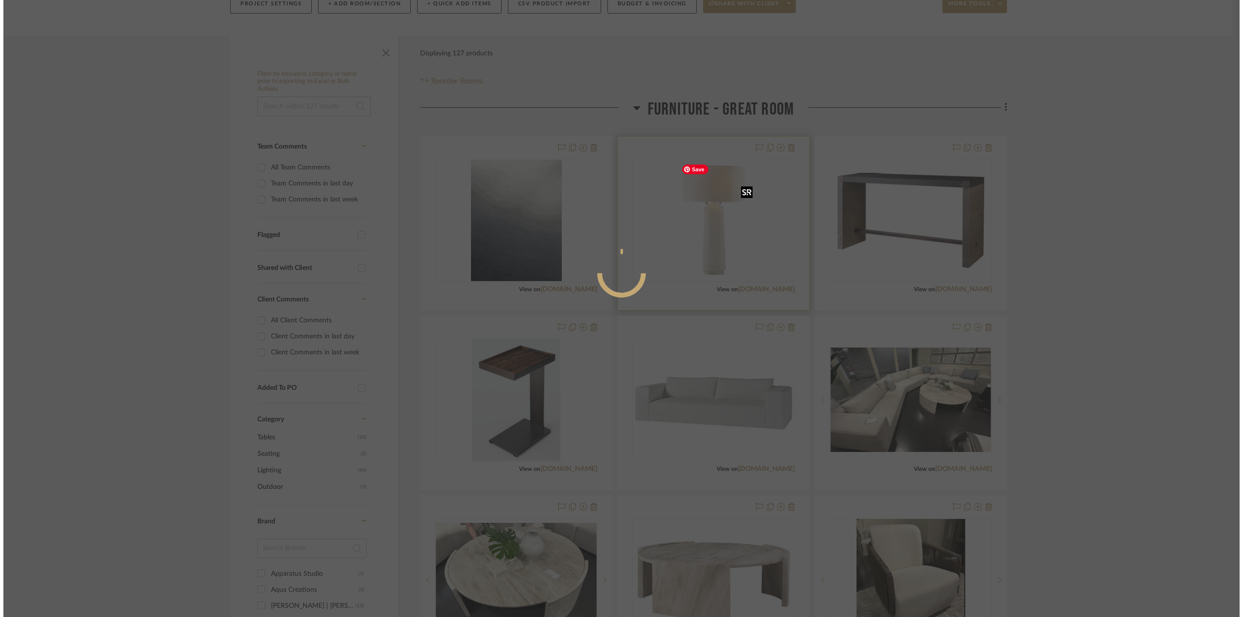
scroll to position [0, 0]
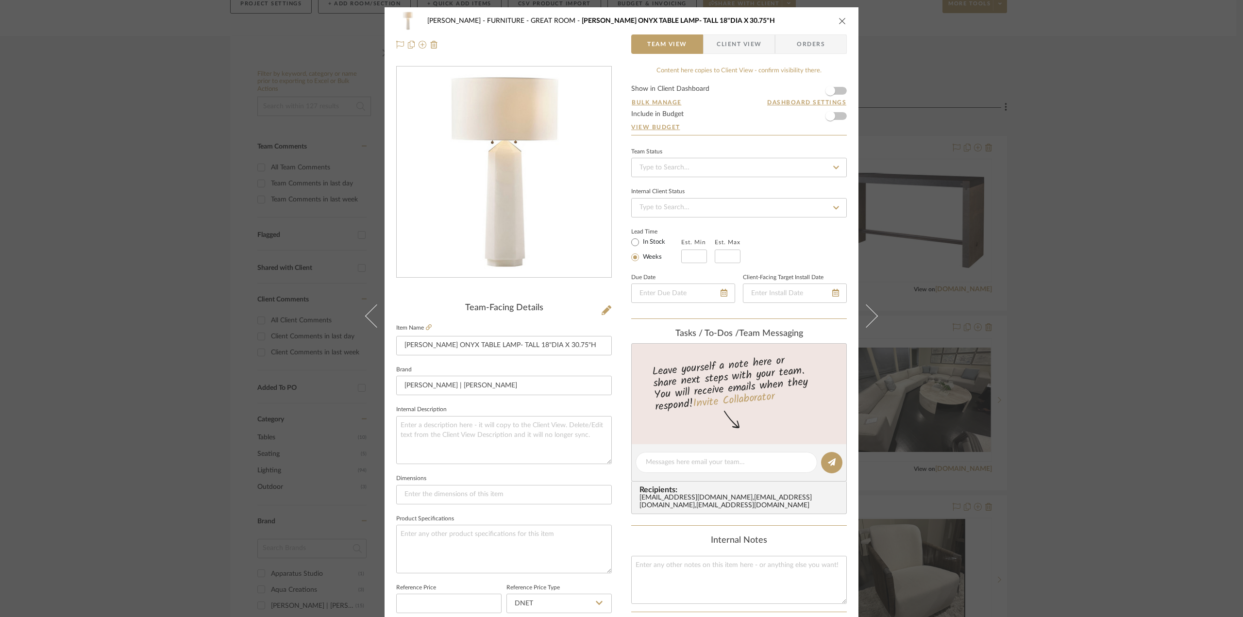
click at [944, 392] on div "Chen FURNITURE - GREAT ROOM [PERSON_NAME] ONYX TABLE LAMP- TALL 18"DIA X 30.75"…" at bounding box center [621, 308] width 1243 height 617
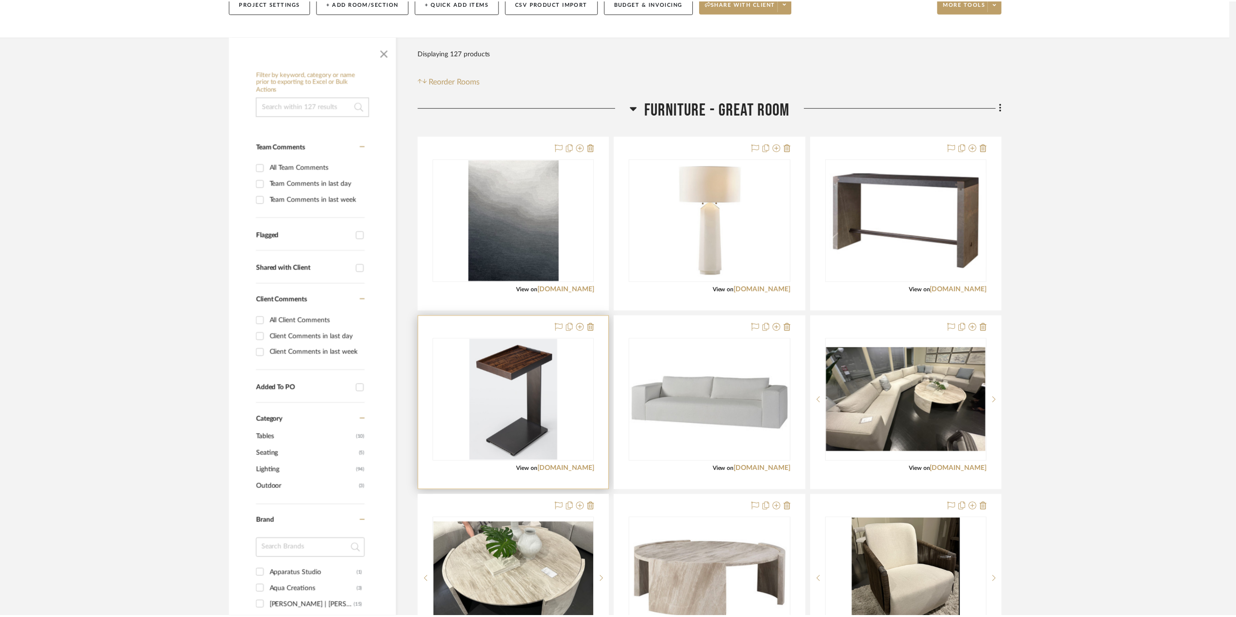
scroll to position [146, 0]
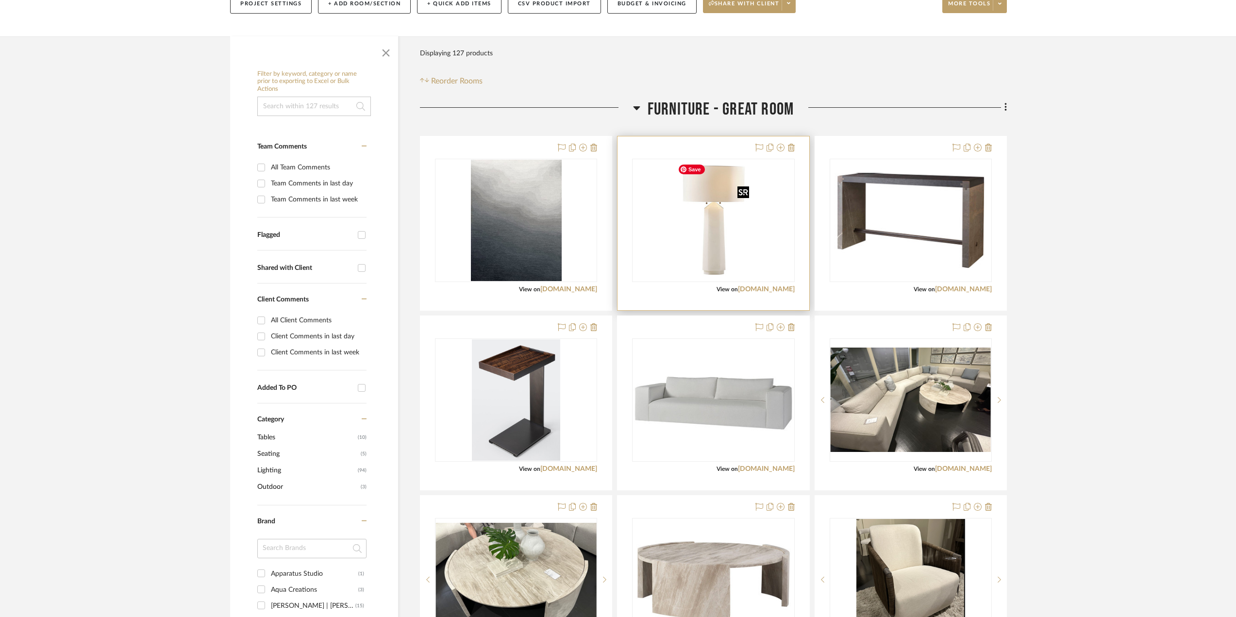
click at [740, 243] on img "0" at bounding box center [713, 220] width 79 height 121
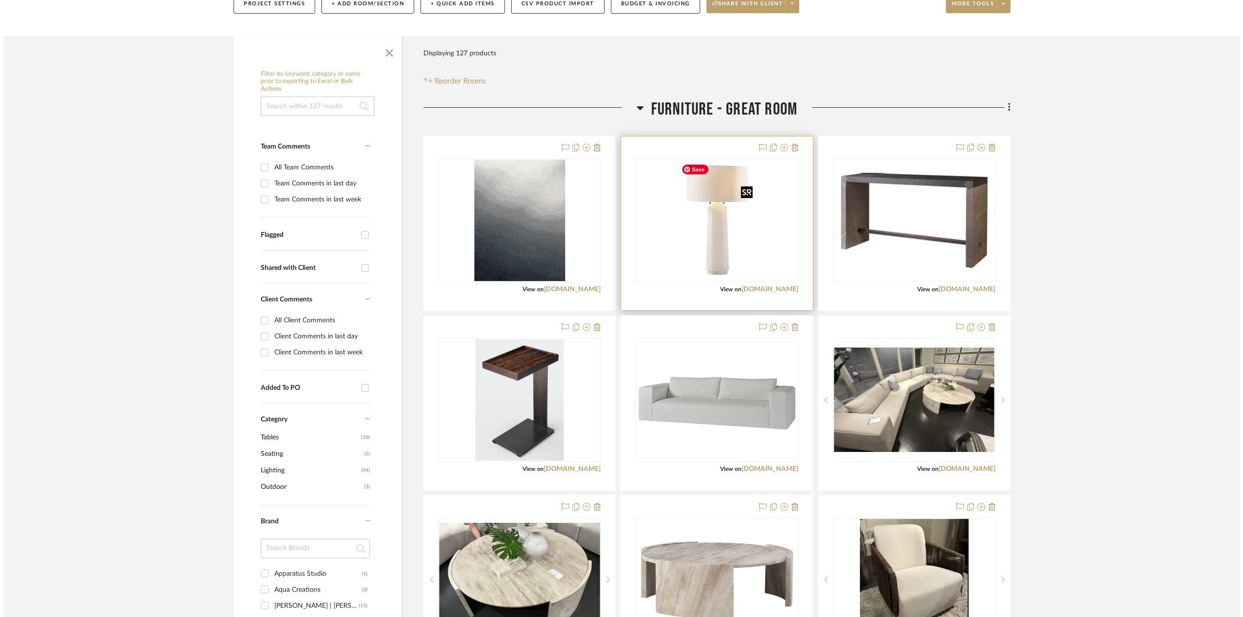
scroll to position [0, 0]
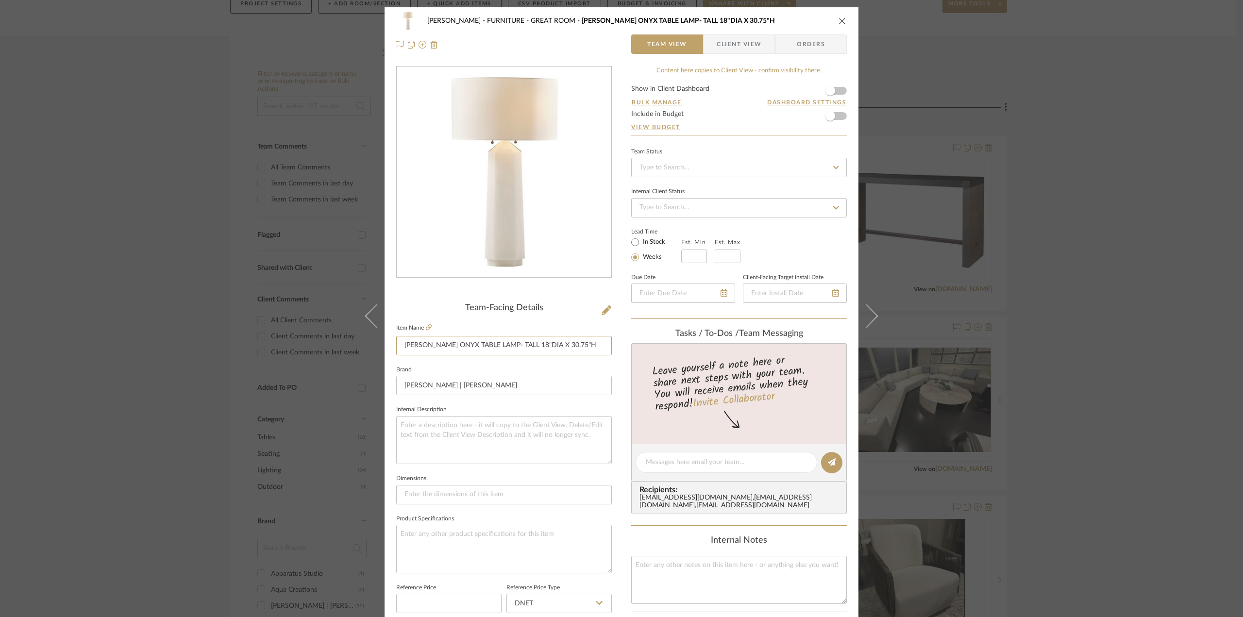
drag, startPoint x: 571, startPoint y: 344, endPoint x: 382, endPoint y: 342, distance: 188.9
click at [385, 342] on div "Chen FURNITURE - GREAT ROOM [PERSON_NAME] ONYX TABLE LAMP- TALL 18"DIA X 30.75"…" at bounding box center [622, 455] width 474 height 897
drag, startPoint x: 842, startPoint y: 18, endPoint x: 955, endPoint y: 104, distance: 142.1
click at [842, 18] on icon "close" at bounding box center [843, 21] width 8 height 8
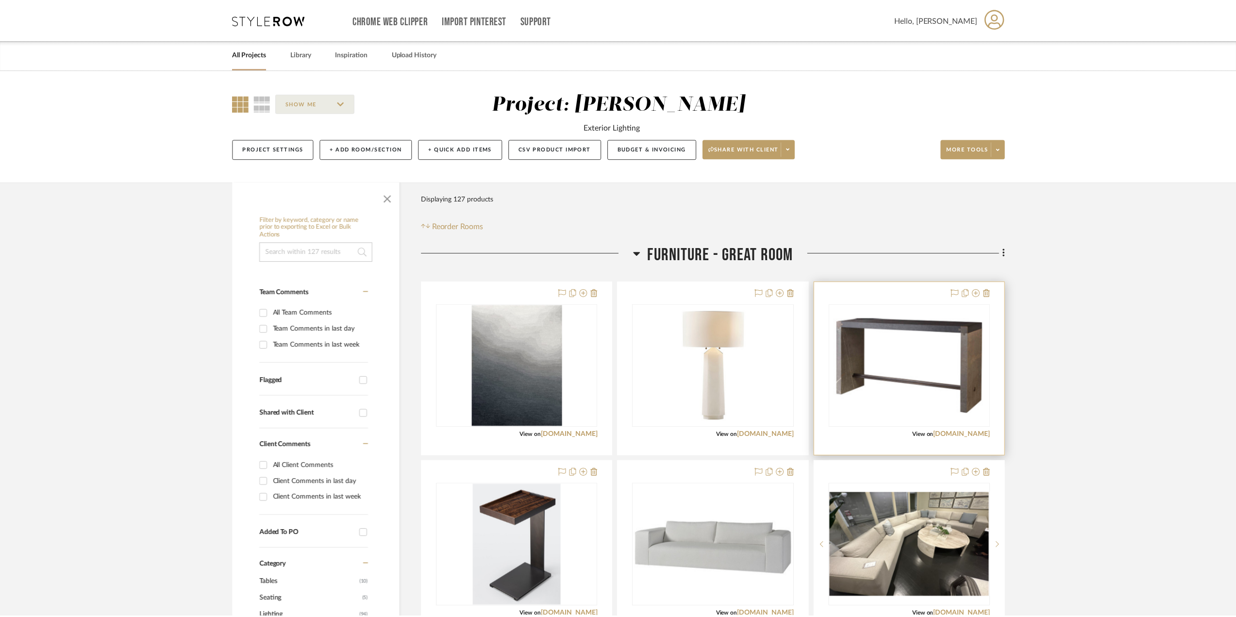
scroll to position [146, 0]
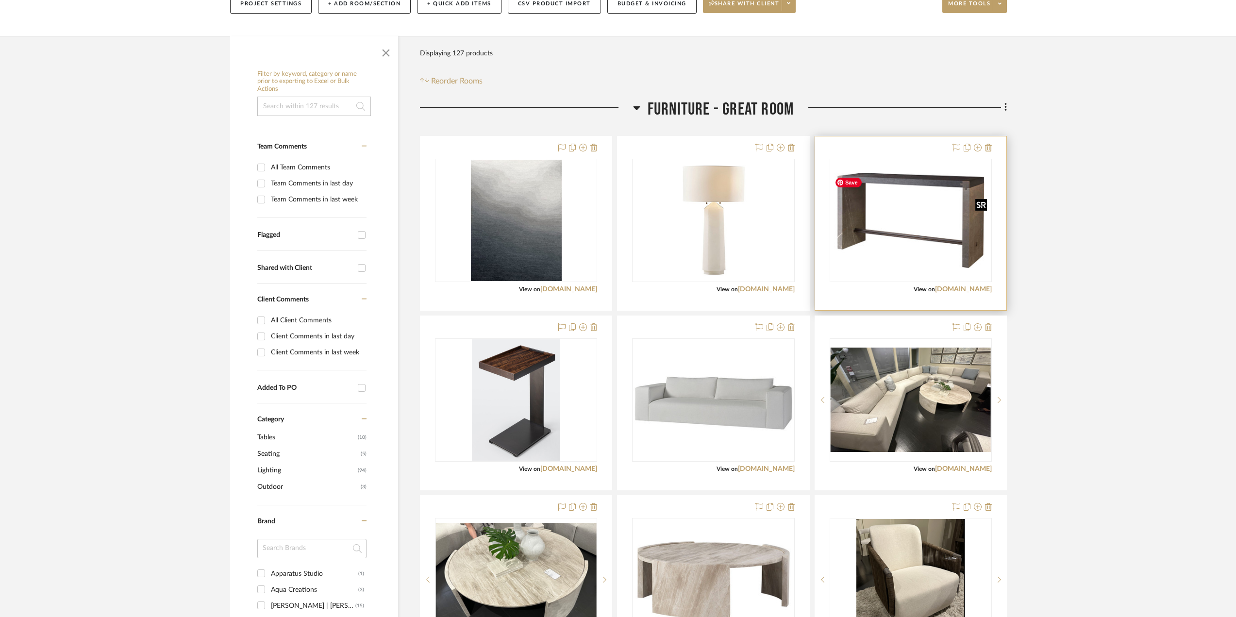
click at [963, 186] on img "0" at bounding box center [911, 220] width 160 height 95
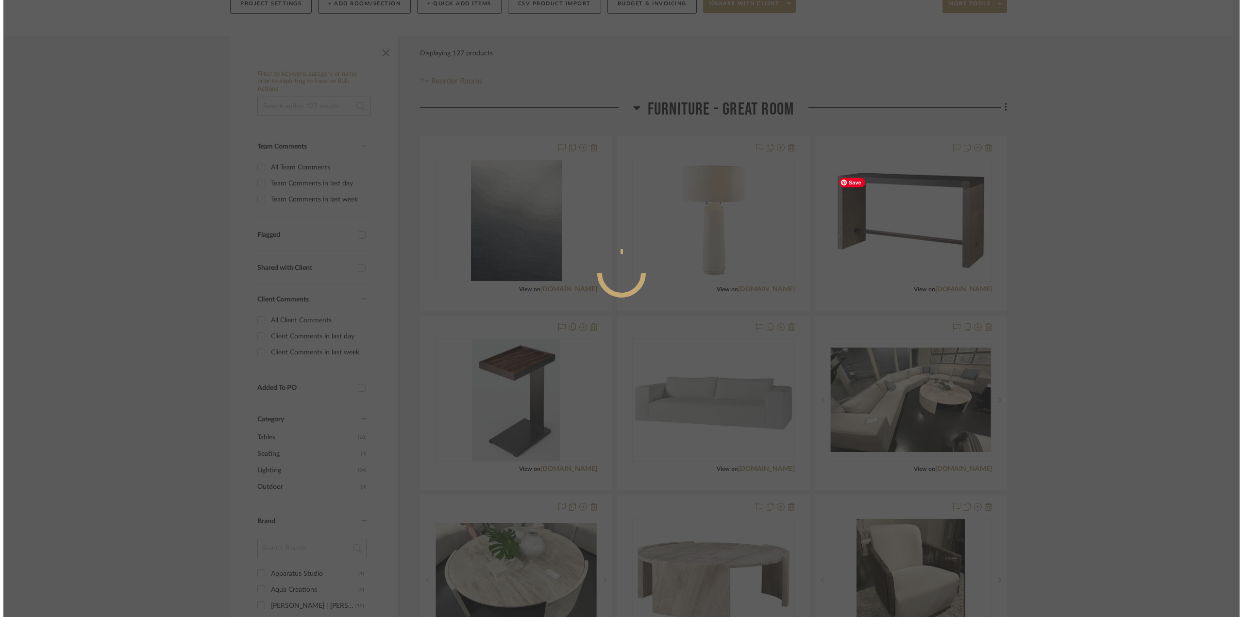
scroll to position [0, 0]
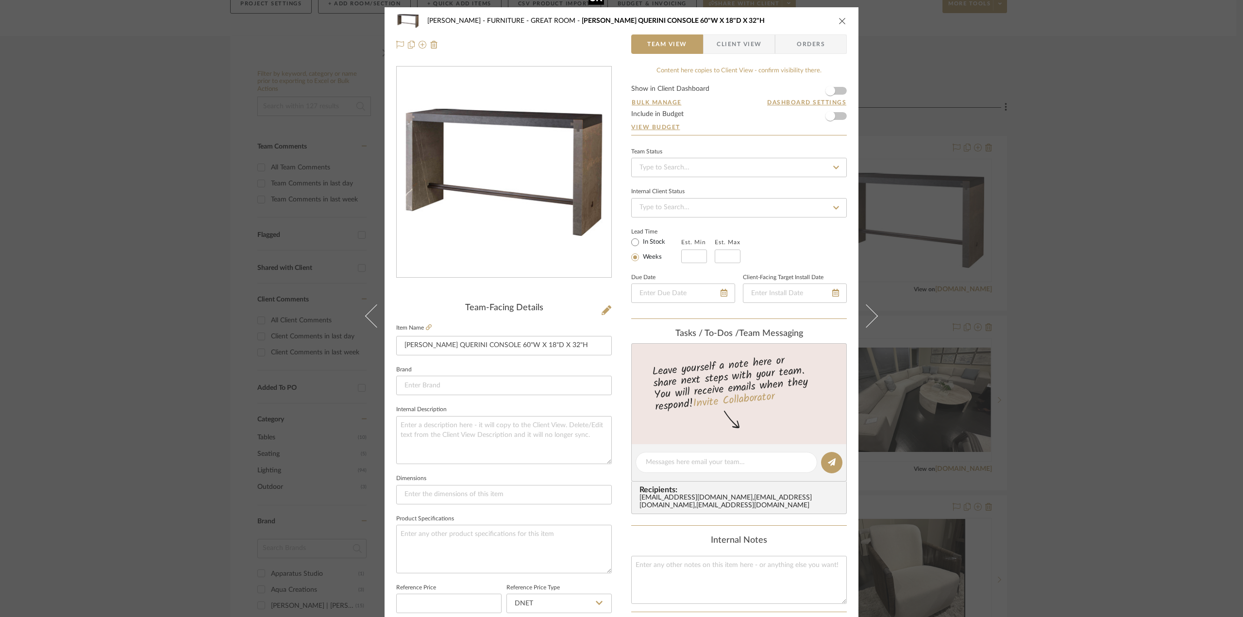
click at [424, 230] on img "0" at bounding box center [504, 172] width 215 height 127
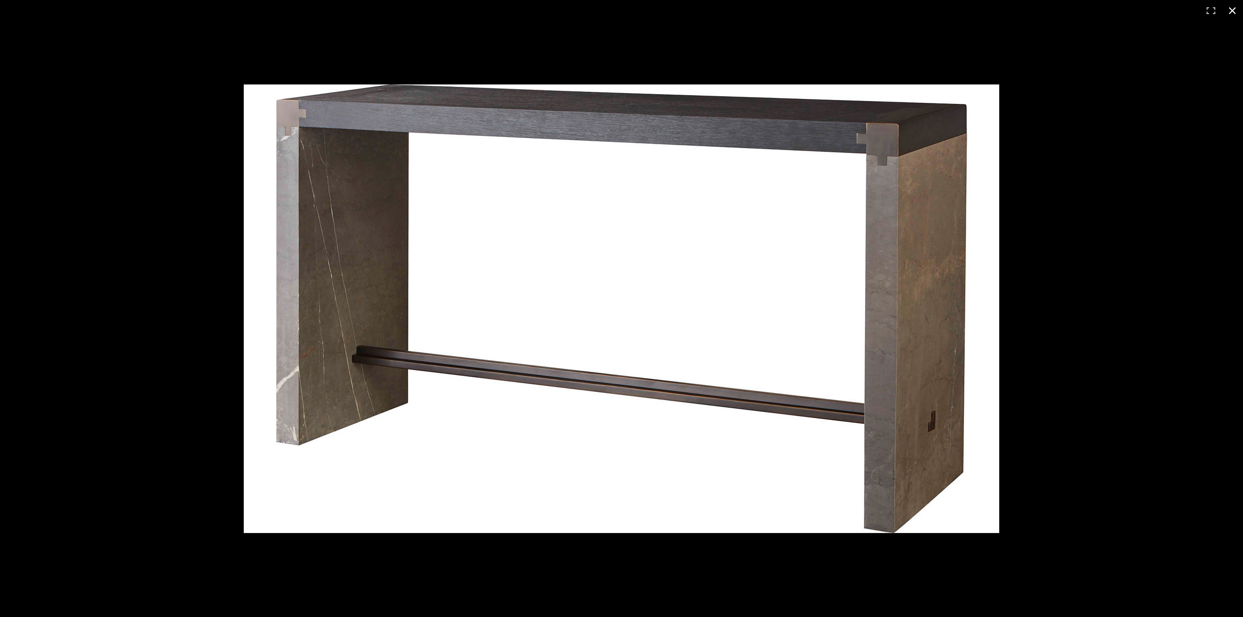
click at [1227, 11] on button at bounding box center [1232, 10] width 21 height 21
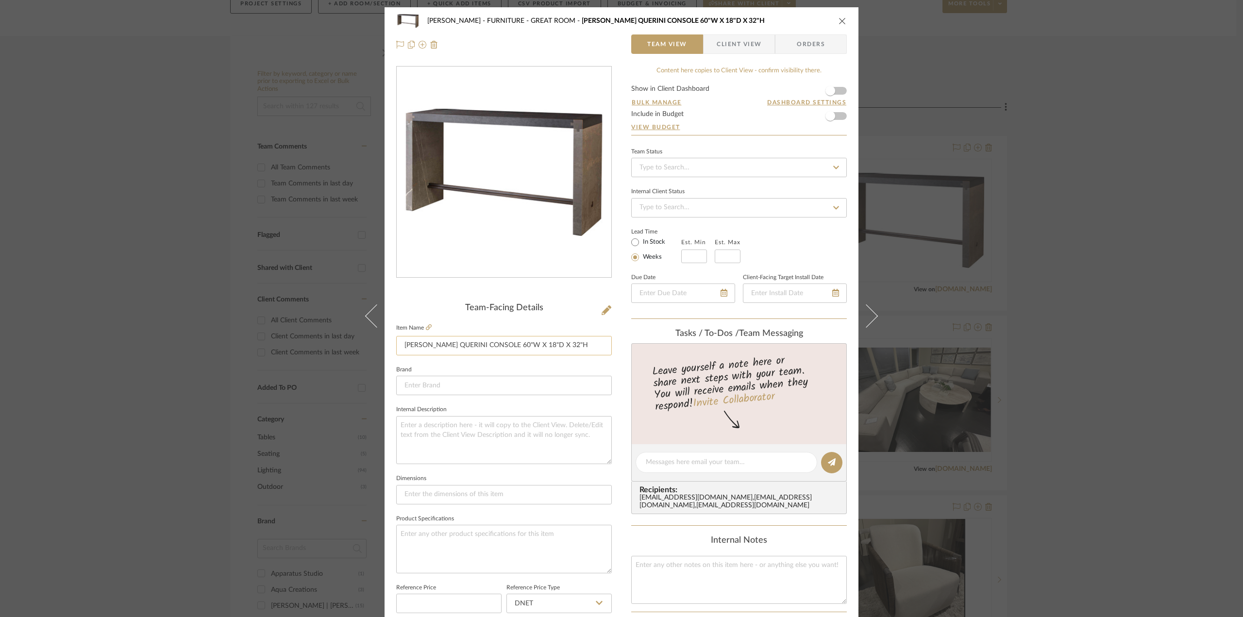
click at [549, 348] on input "[PERSON_NAME] QUERINI CONSOLE 60"W X 18"D X 32"H" at bounding box center [504, 345] width 216 height 19
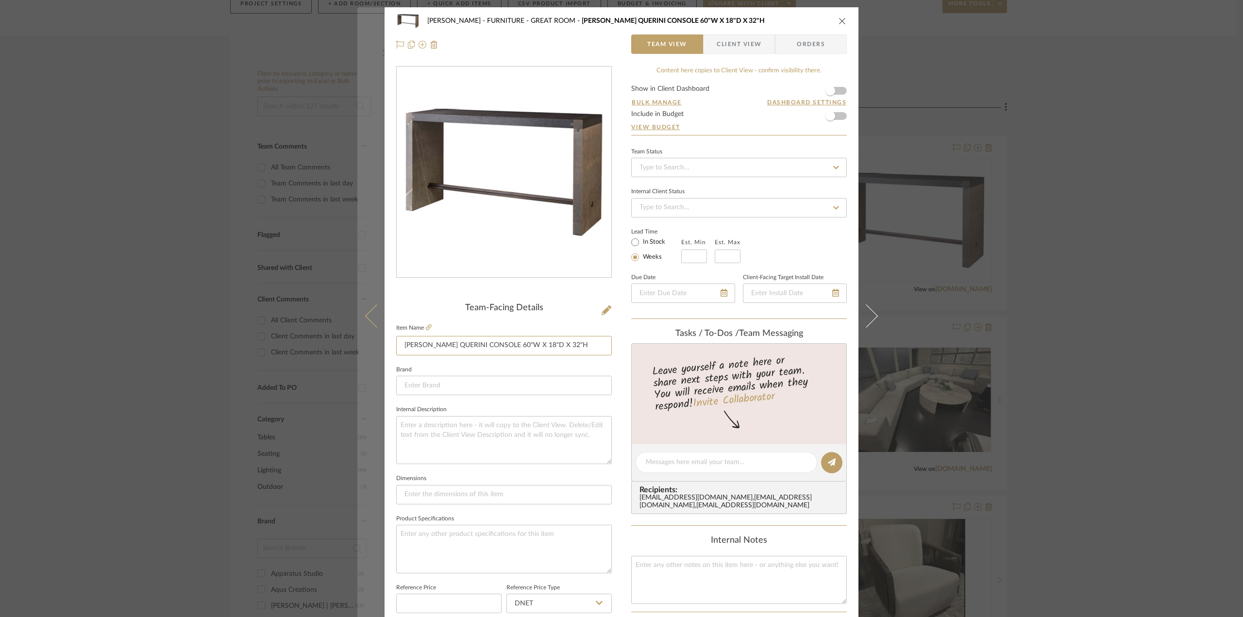
drag, startPoint x: 560, startPoint y: 346, endPoint x: 370, endPoint y: 346, distance: 189.9
click at [370, 346] on mat-dialog-content "Chen FURNITURE - GREAT ROOM [PERSON_NAME] QUERINI CONSOLE 60"W X 18"D X 32"H Te…" at bounding box center [621, 455] width 528 height 897
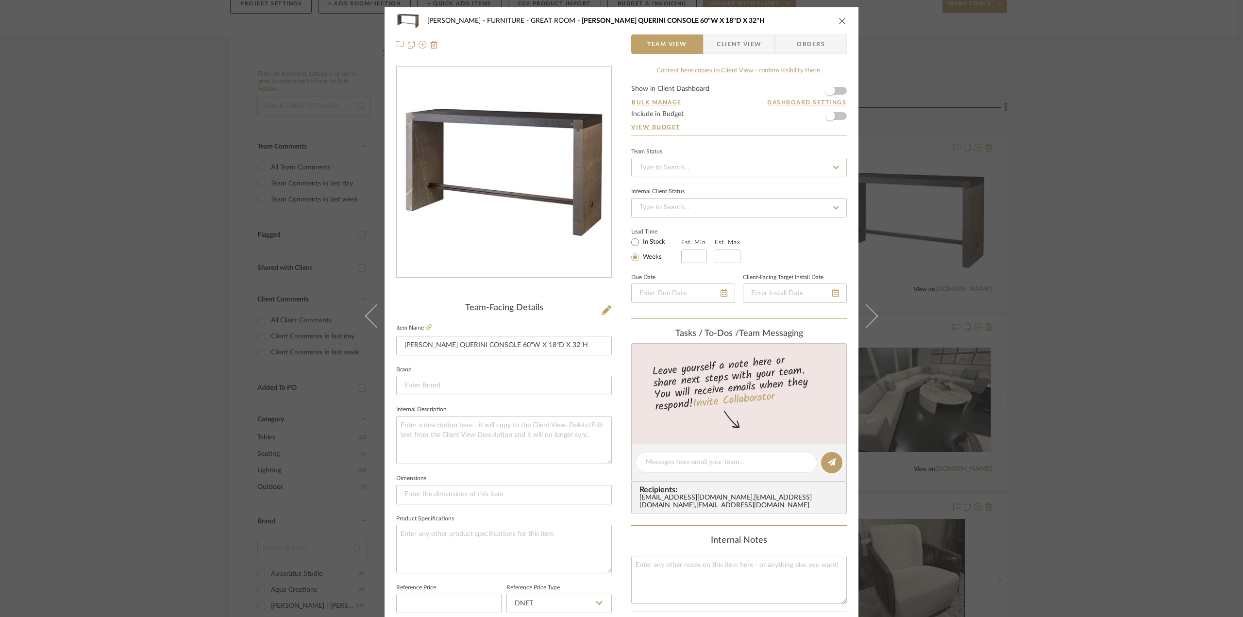
drag, startPoint x: 1209, startPoint y: 291, endPoint x: 1165, endPoint y: 284, distance: 44.3
click at [1209, 291] on div "Chen FURNITURE - GREAT ROOM [PERSON_NAME] QUERINI CONSOLE 60"W X 18"D X 32"H Te…" at bounding box center [621, 308] width 1243 height 617
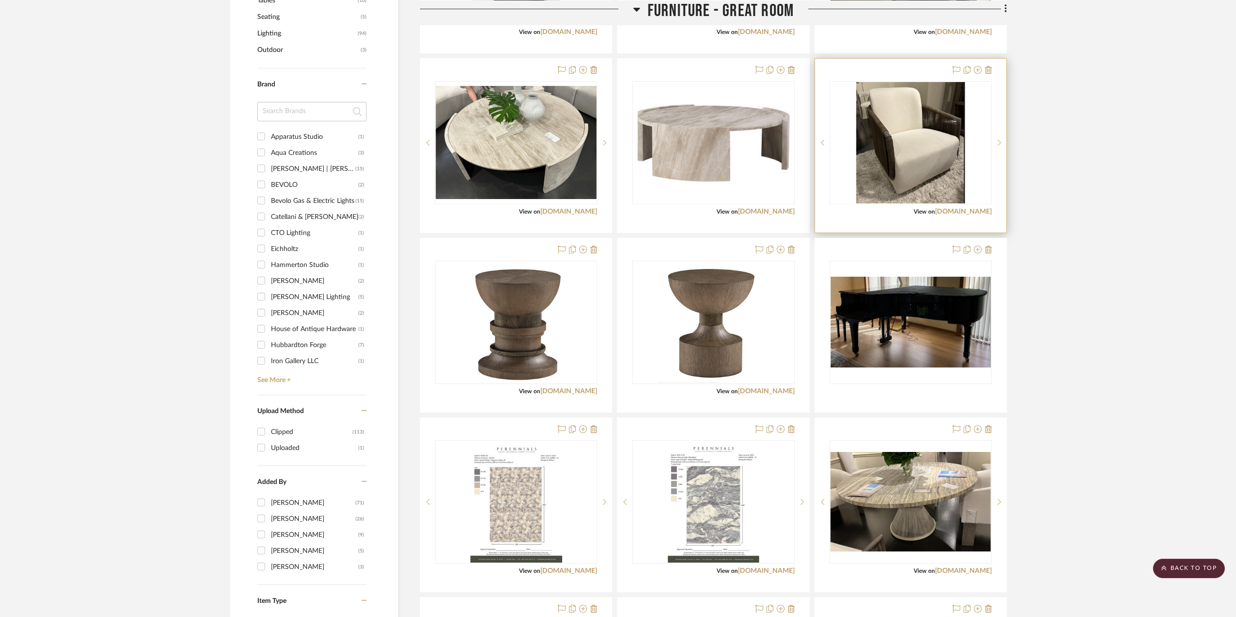
scroll to position [874, 0]
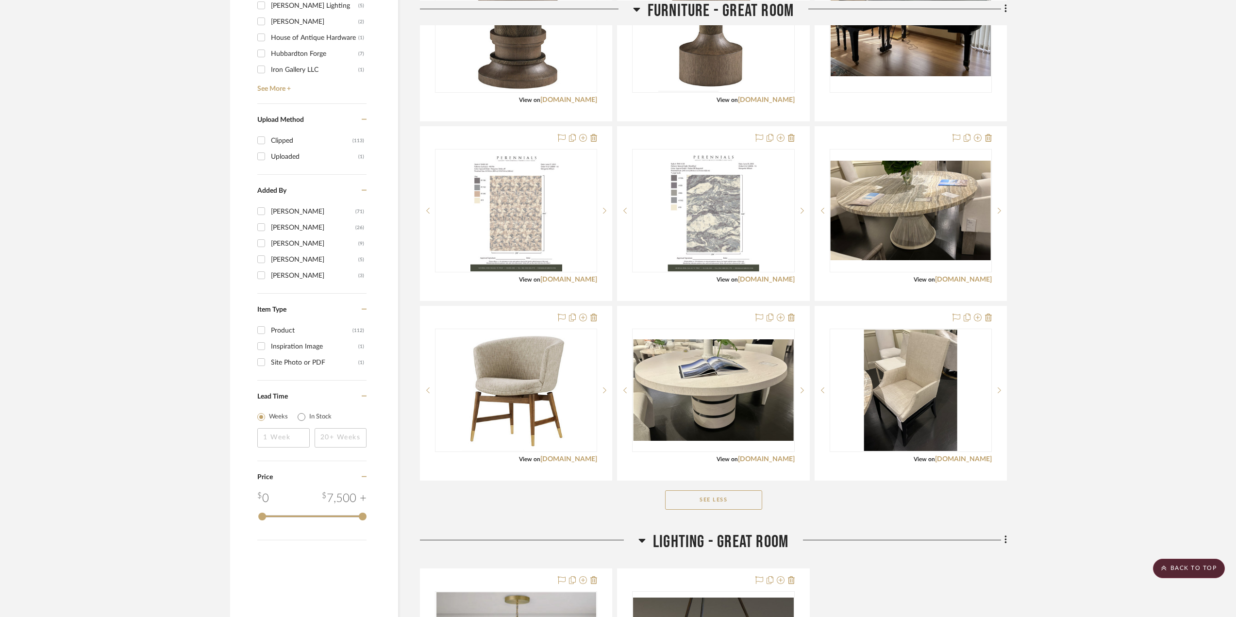
click at [740, 495] on button "See Less" at bounding box center [713, 499] width 97 height 19
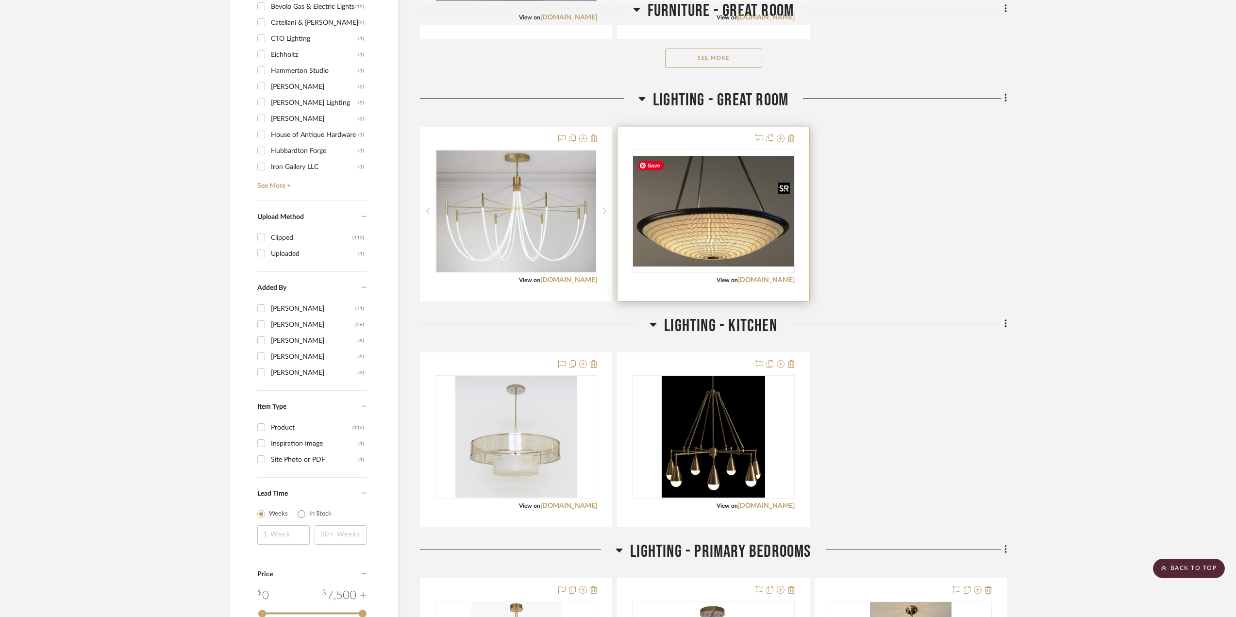
scroll to position [486, 0]
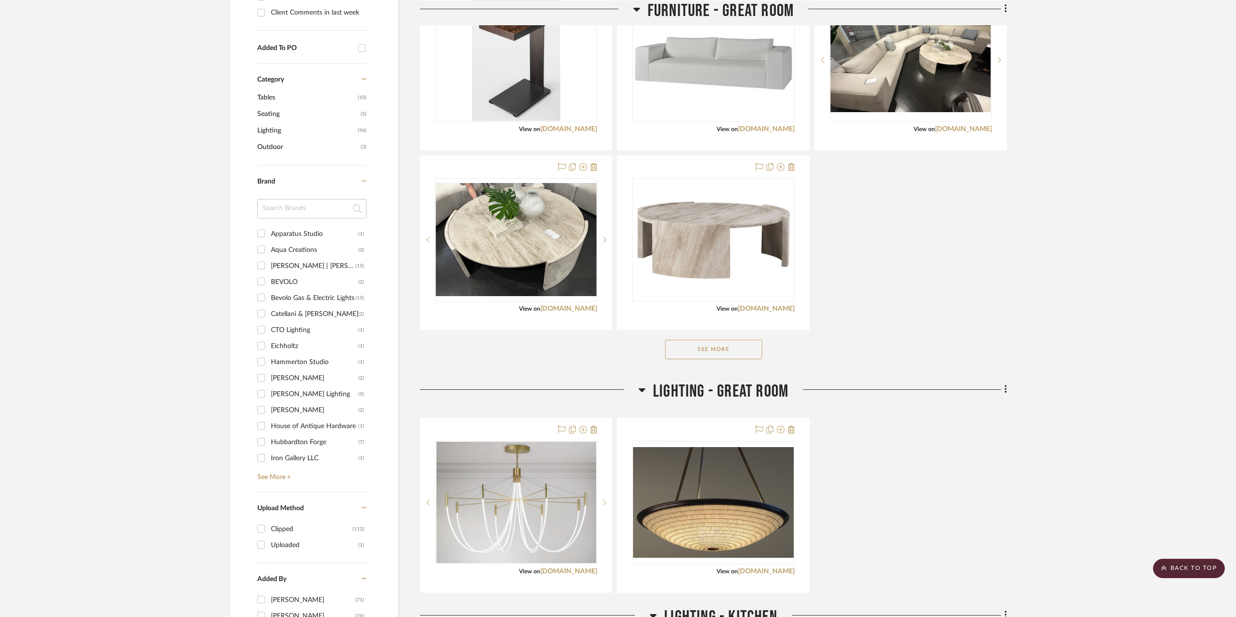
click at [727, 350] on button "See More" at bounding box center [713, 349] width 97 height 19
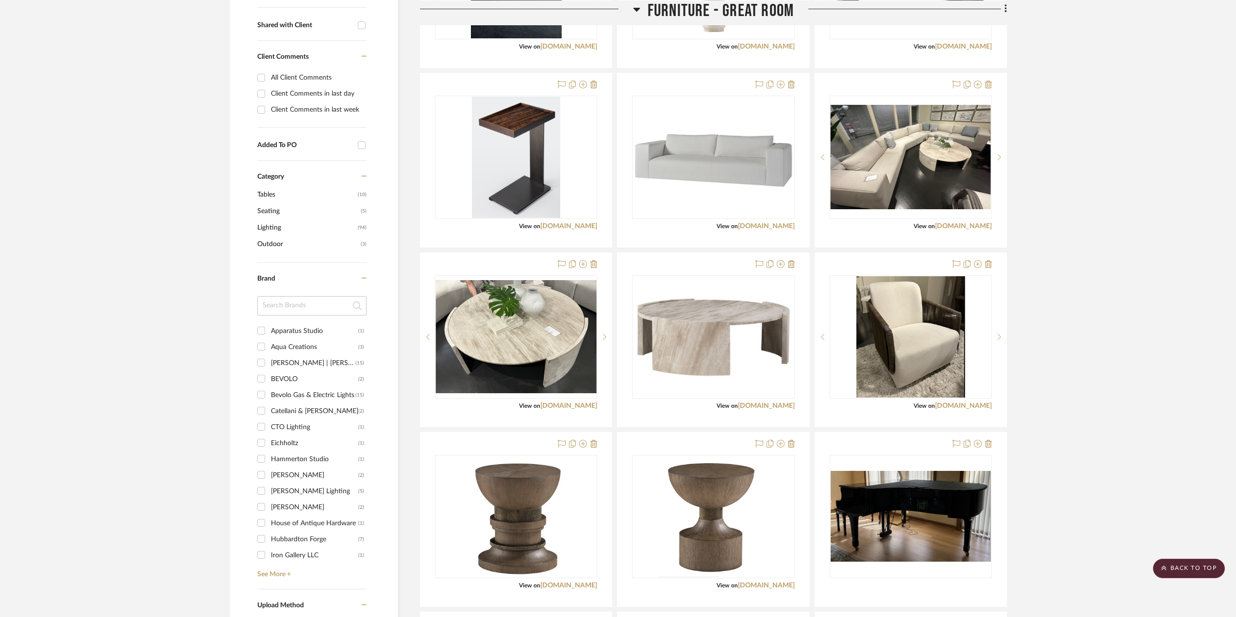
scroll to position [340, 0]
